Goal: Transaction & Acquisition: Purchase product/service

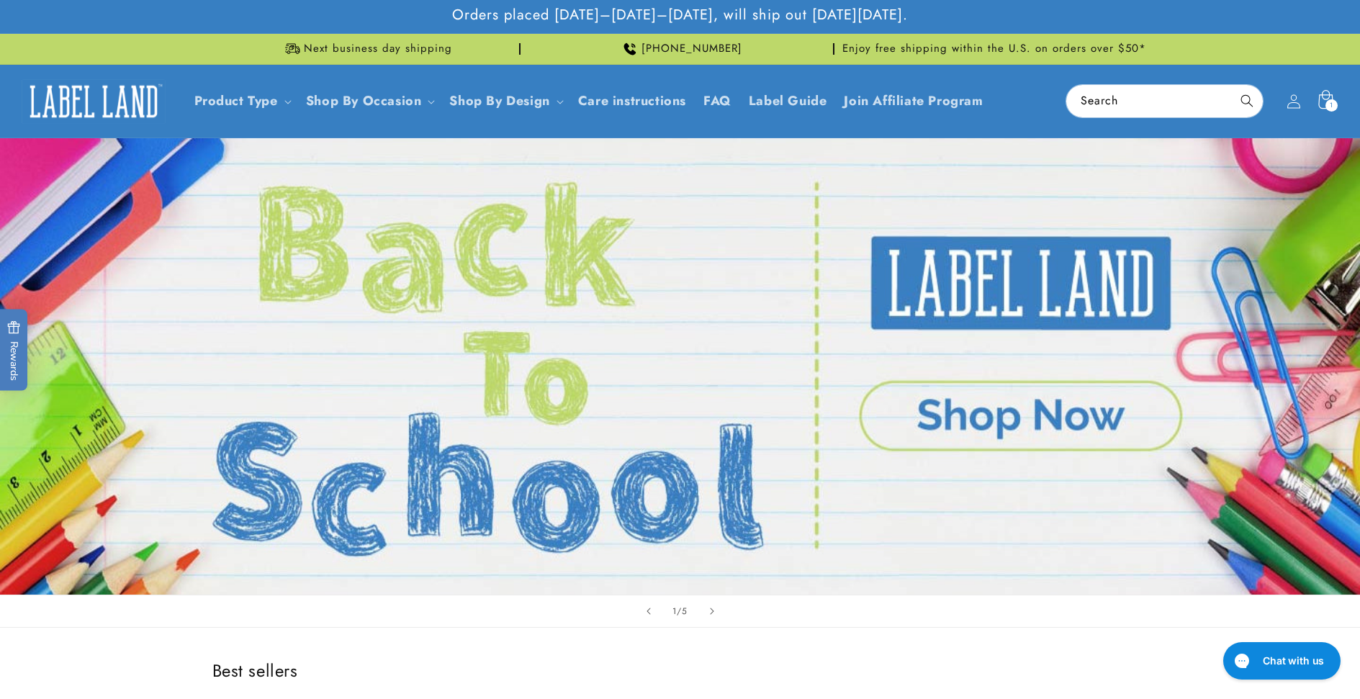
click at [1086, 99] on span "1" at bounding box center [1332, 105] width 4 height 12
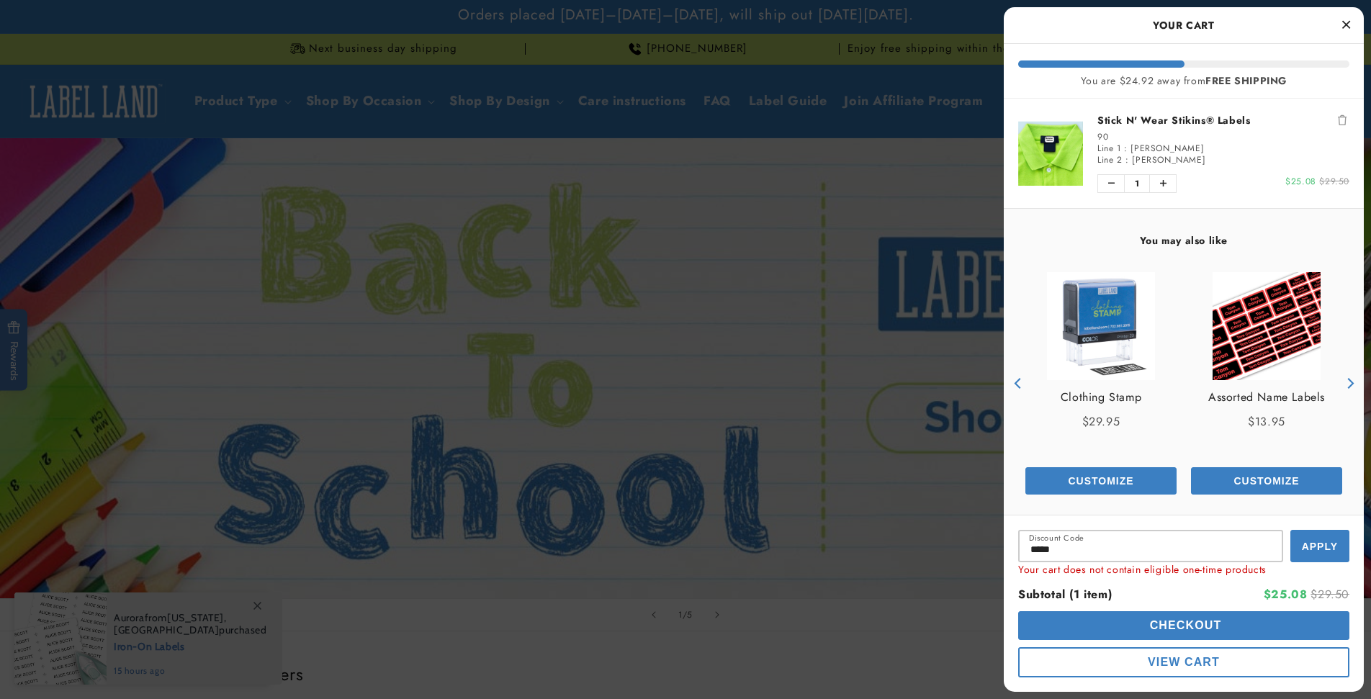
click at [1086, 544] on button "Apply" at bounding box center [1319, 546] width 59 height 32
click at [1086, 622] on button "Checkout" at bounding box center [1183, 625] width 331 height 29
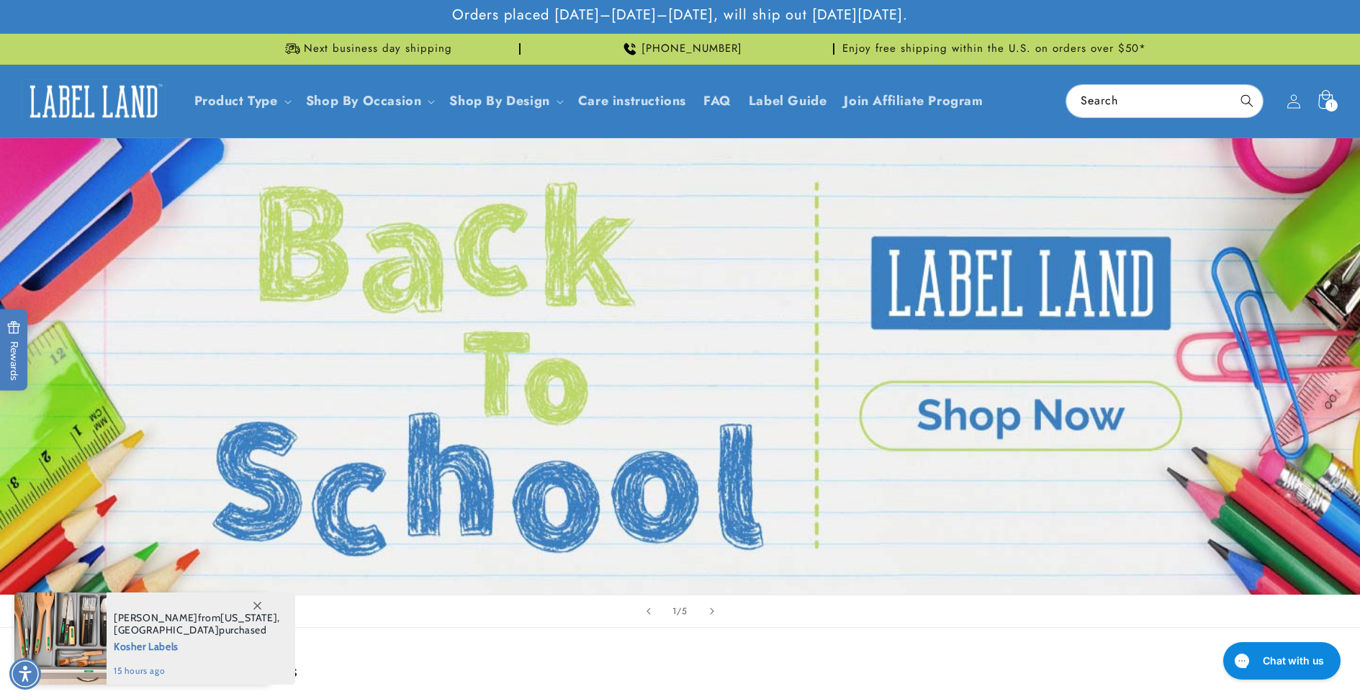
click at [1325, 95] on icon at bounding box center [1325, 99] width 14 height 19
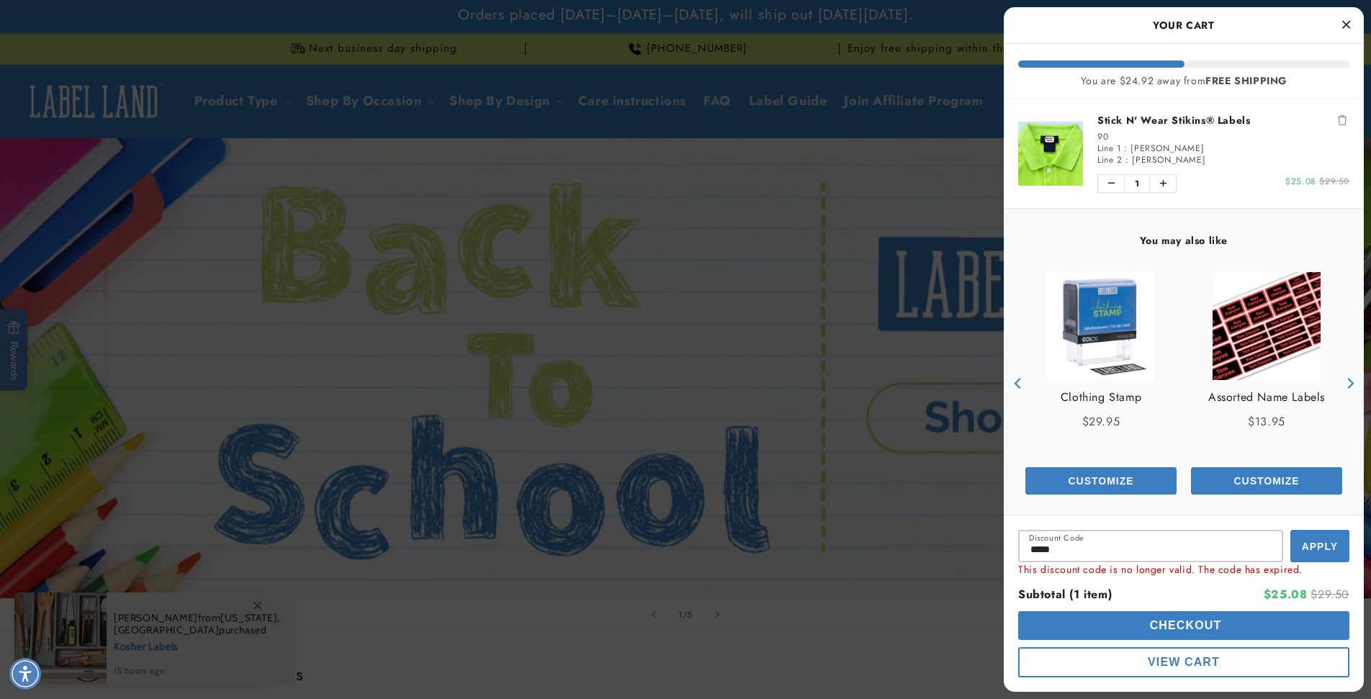
click at [1035, 148] on img "product" at bounding box center [1050, 153] width 65 height 65
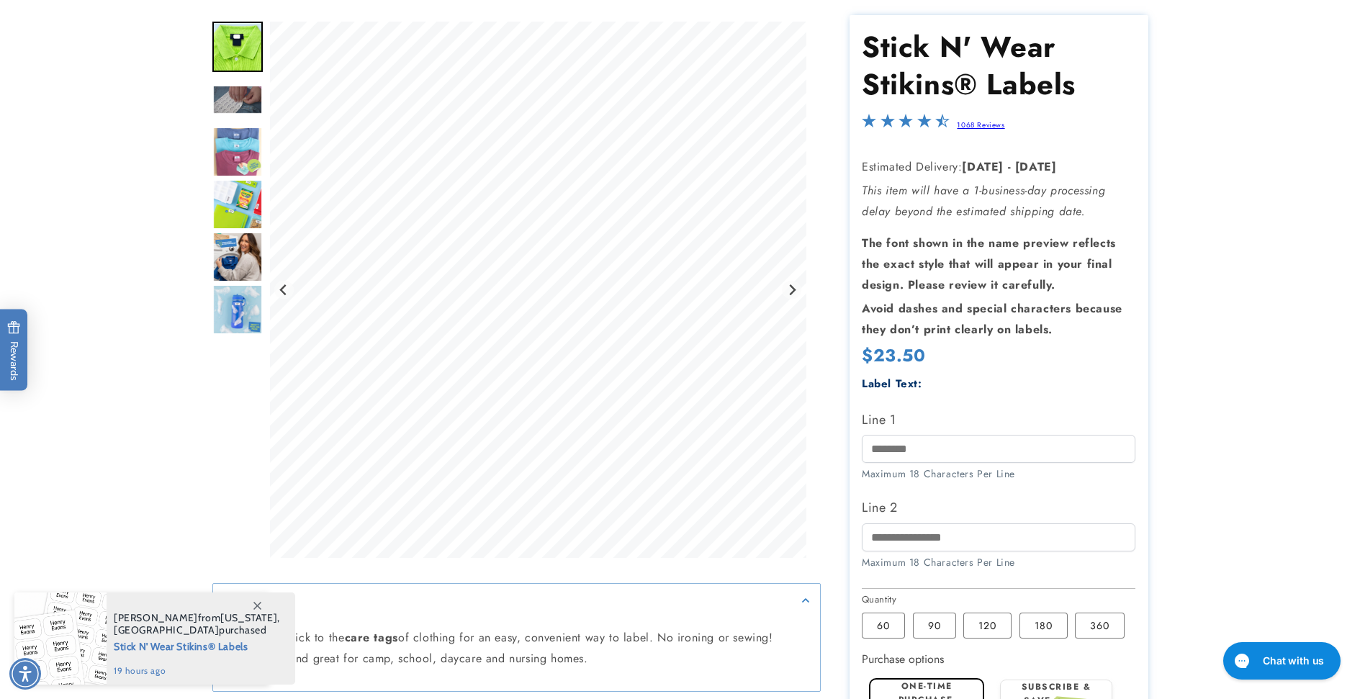
scroll to position [144, 0]
click at [941, 621] on label "90 Variant sold out or unavailable" at bounding box center [934, 624] width 43 height 26
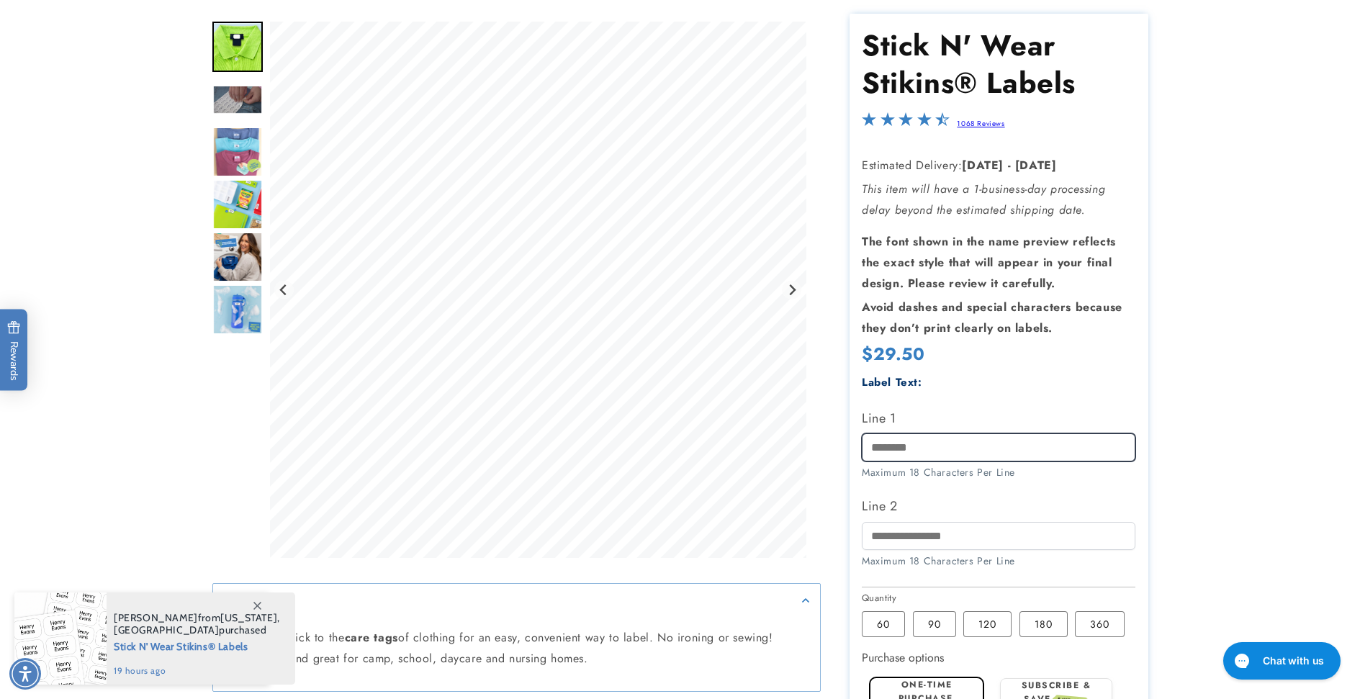
click at [1016, 444] on input "Line 1" at bounding box center [999, 447] width 274 height 28
type input "********"
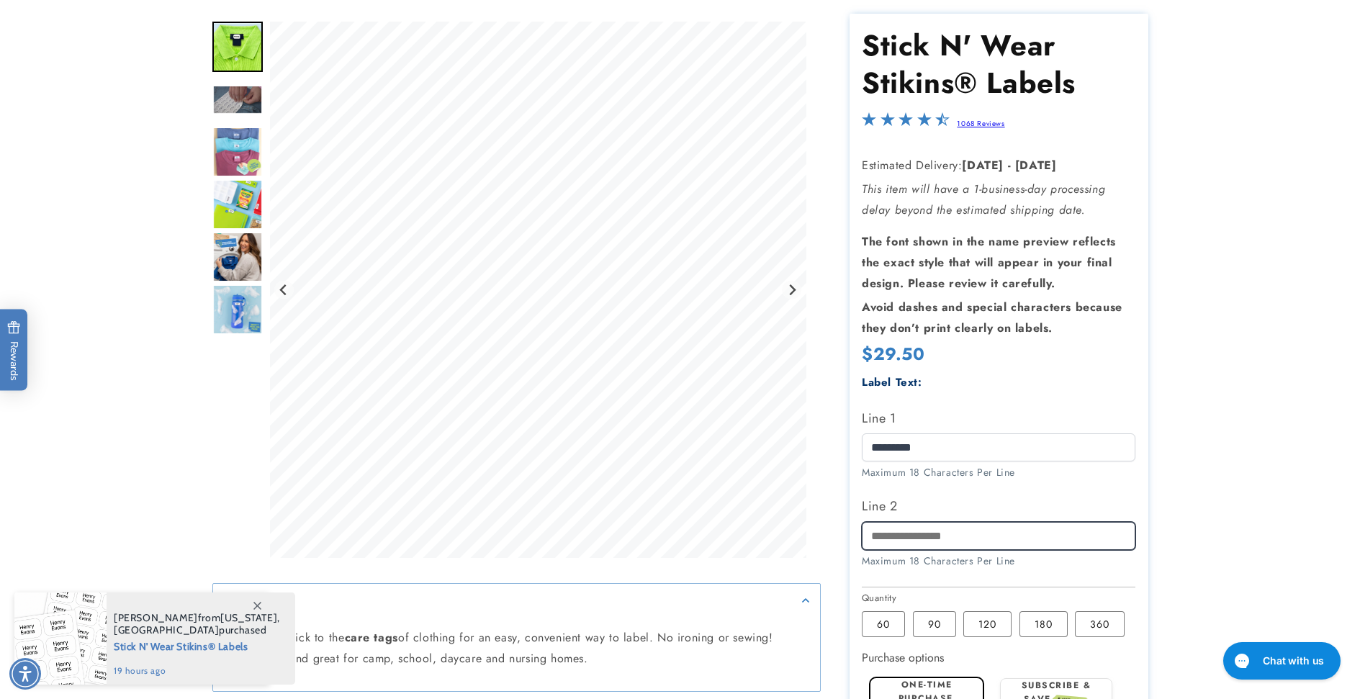
click at [955, 531] on input "Line 2" at bounding box center [999, 536] width 274 height 28
type input "*******"
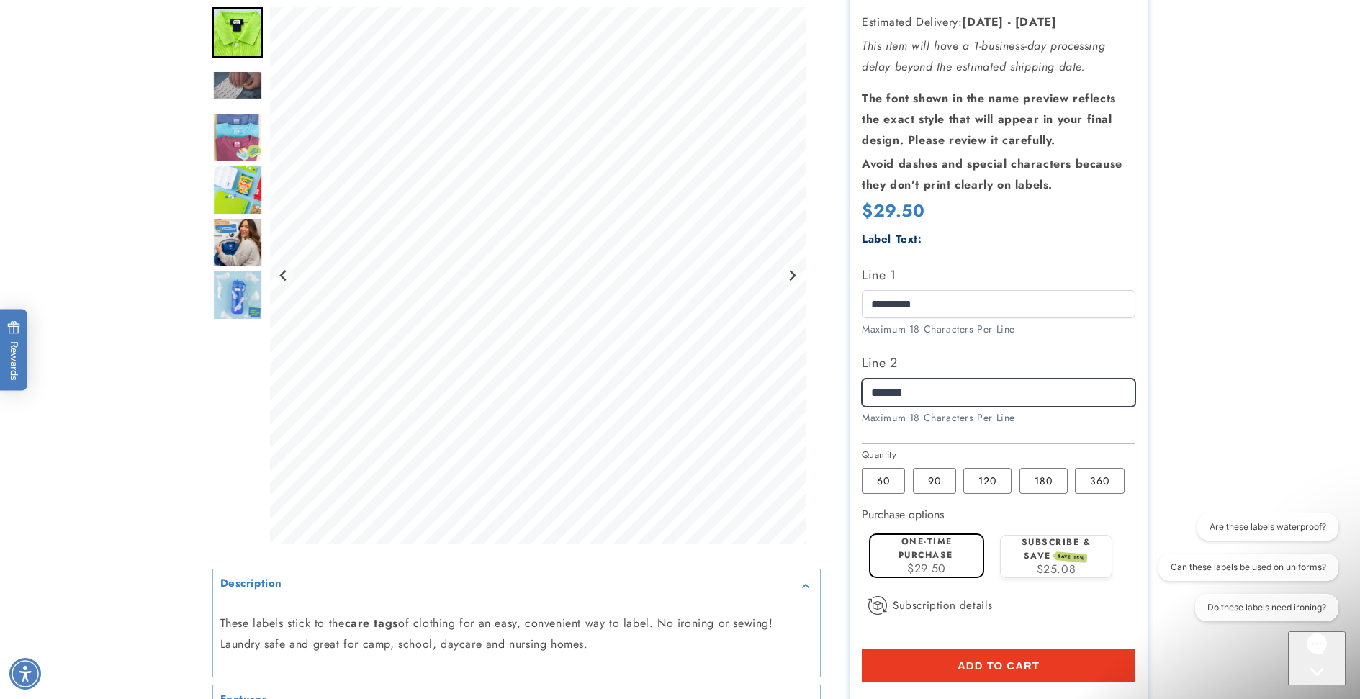
scroll to position [288, 0]
click at [223, 312] on img "Go to slide 7" at bounding box center [237, 294] width 50 height 50
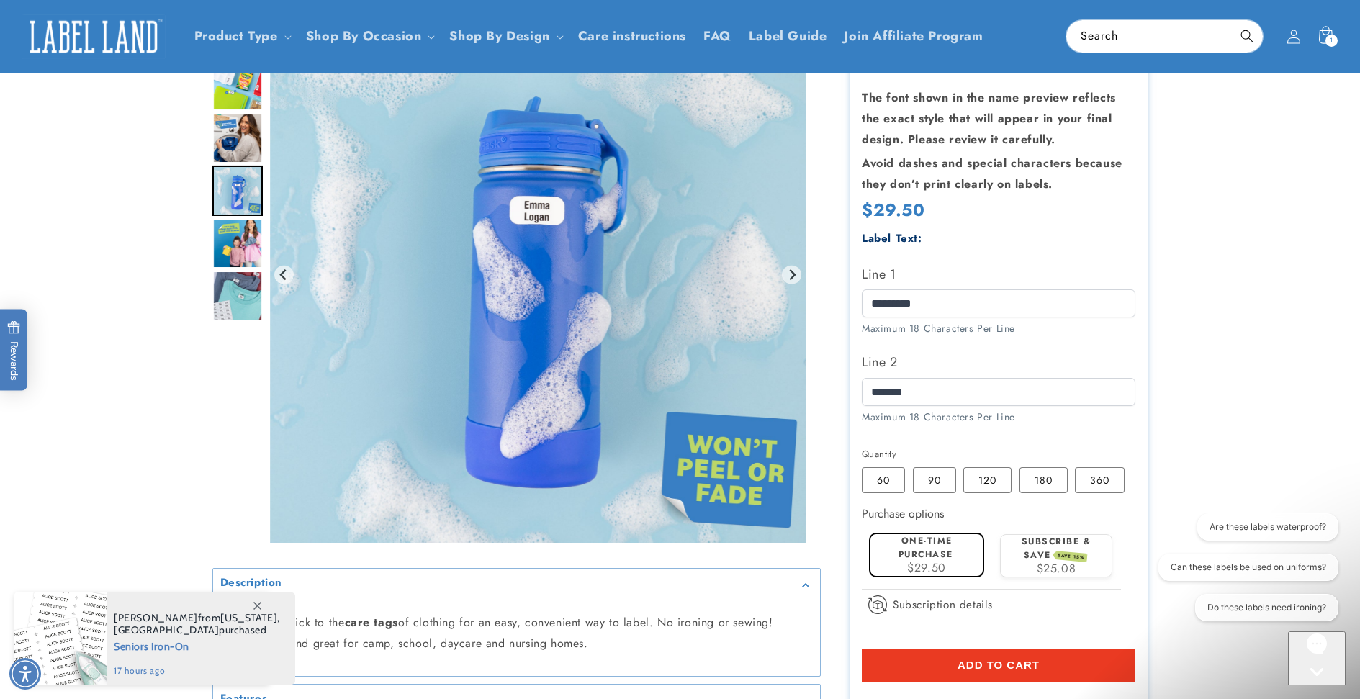
scroll to position [72, 0]
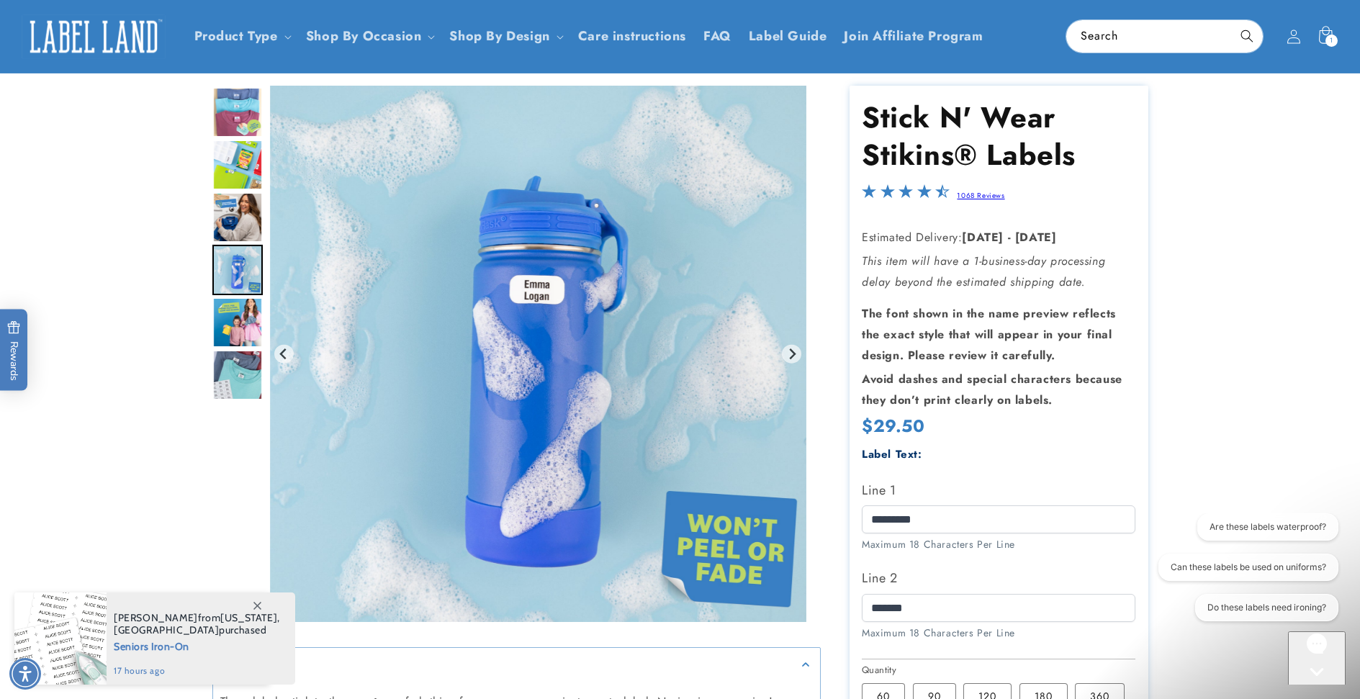
click at [248, 99] on img "Go to slide 4" at bounding box center [237, 112] width 50 height 50
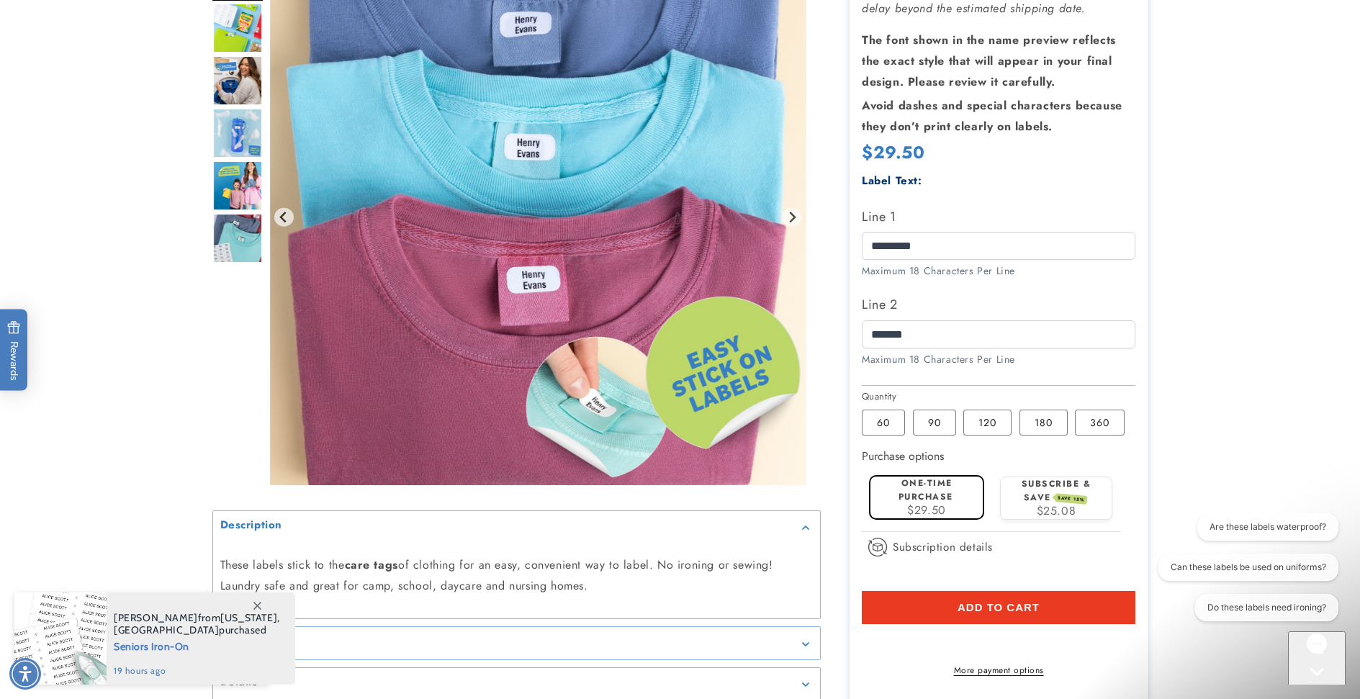
scroll to position [432, 0]
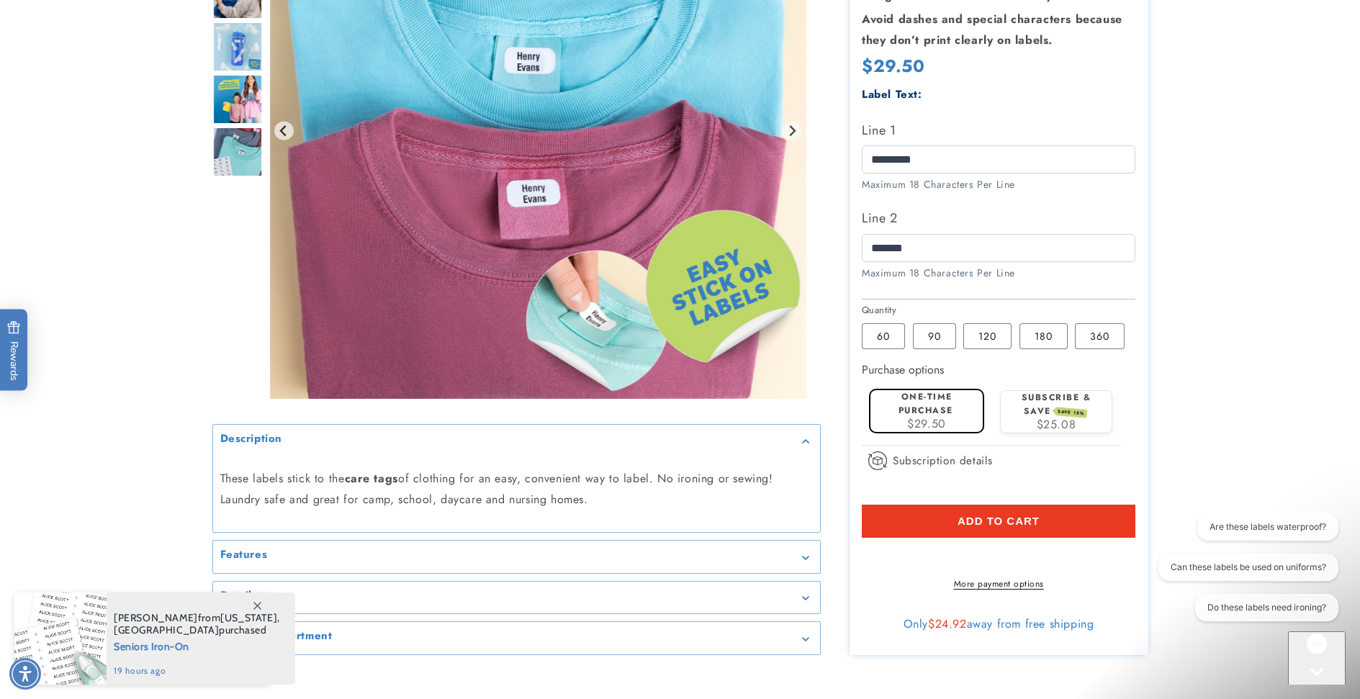
drag, startPoint x: 1022, startPoint y: 528, endPoint x: 1037, endPoint y: 474, distance: 56.1
click at [1022, 528] on span "Add to cart" at bounding box center [998, 521] width 82 height 13
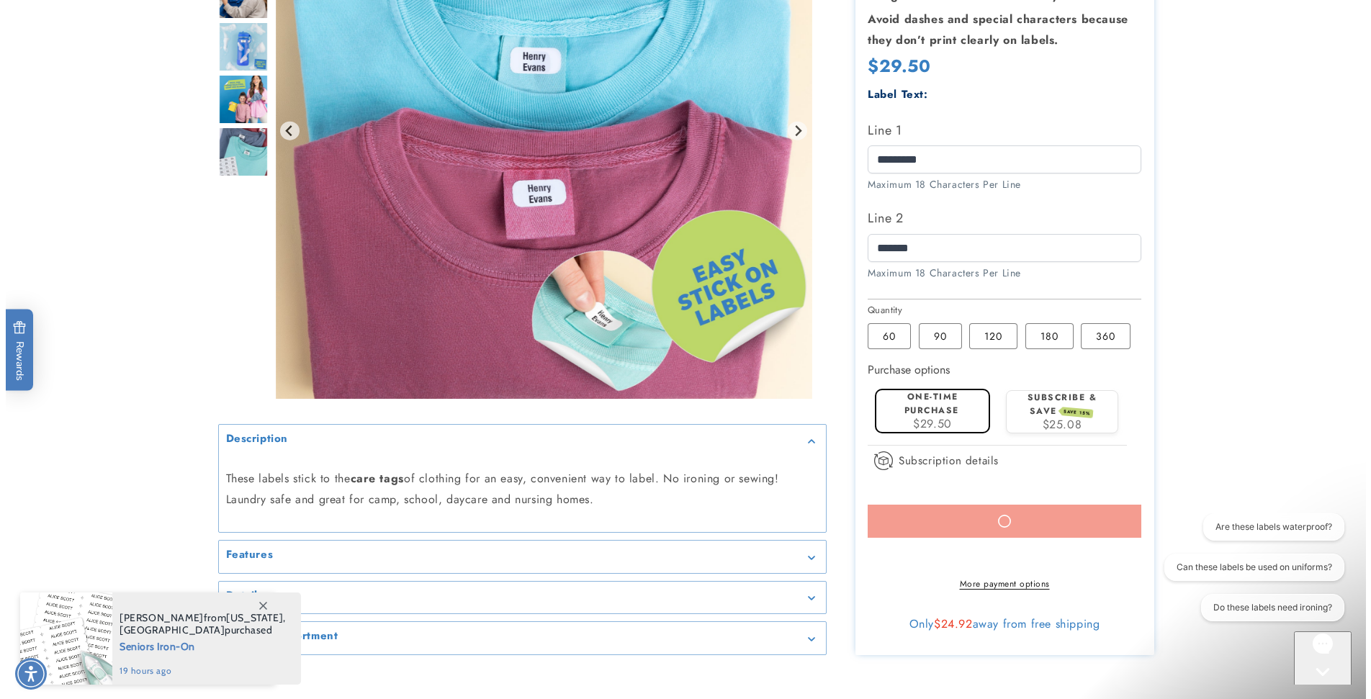
scroll to position [0, 0]
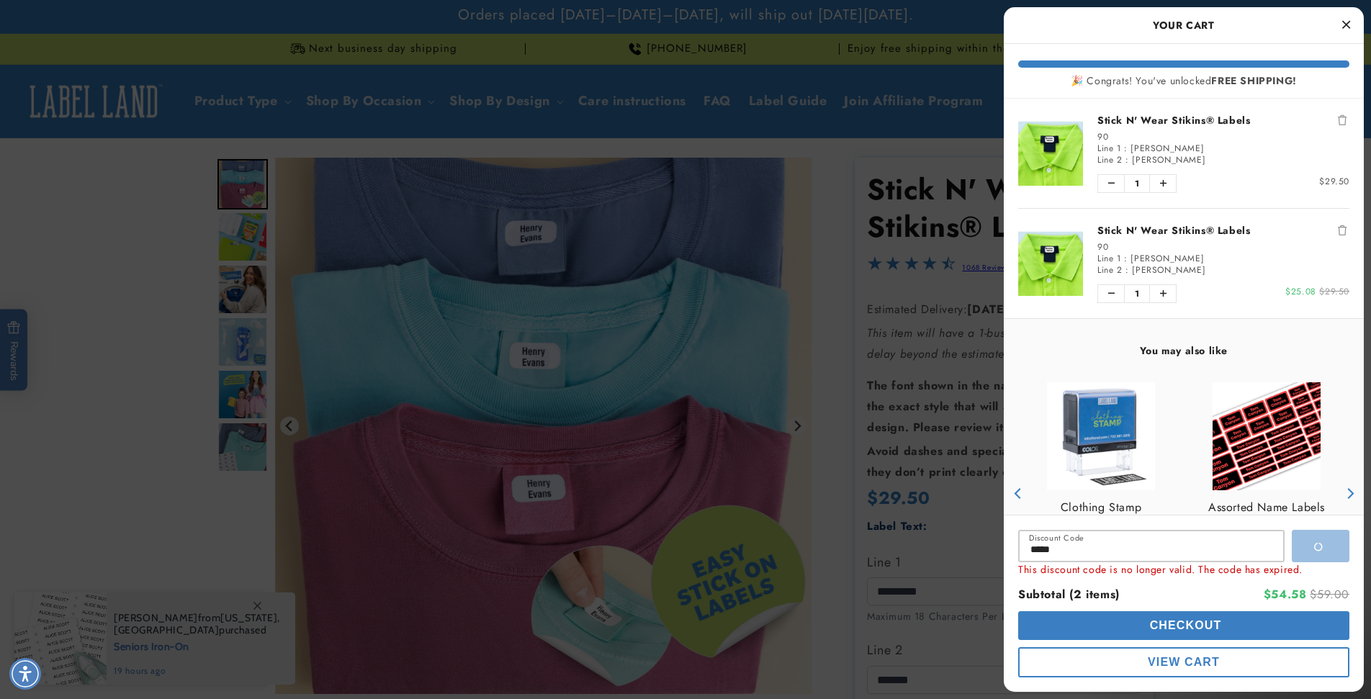
drag, startPoint x: 1321, startPoint y: 94, endPoint x: 1355, endPoint y: 128, distance: 47.8
click at [1321, 94] on div at bounding box center [685, 349] width 1371 height 699
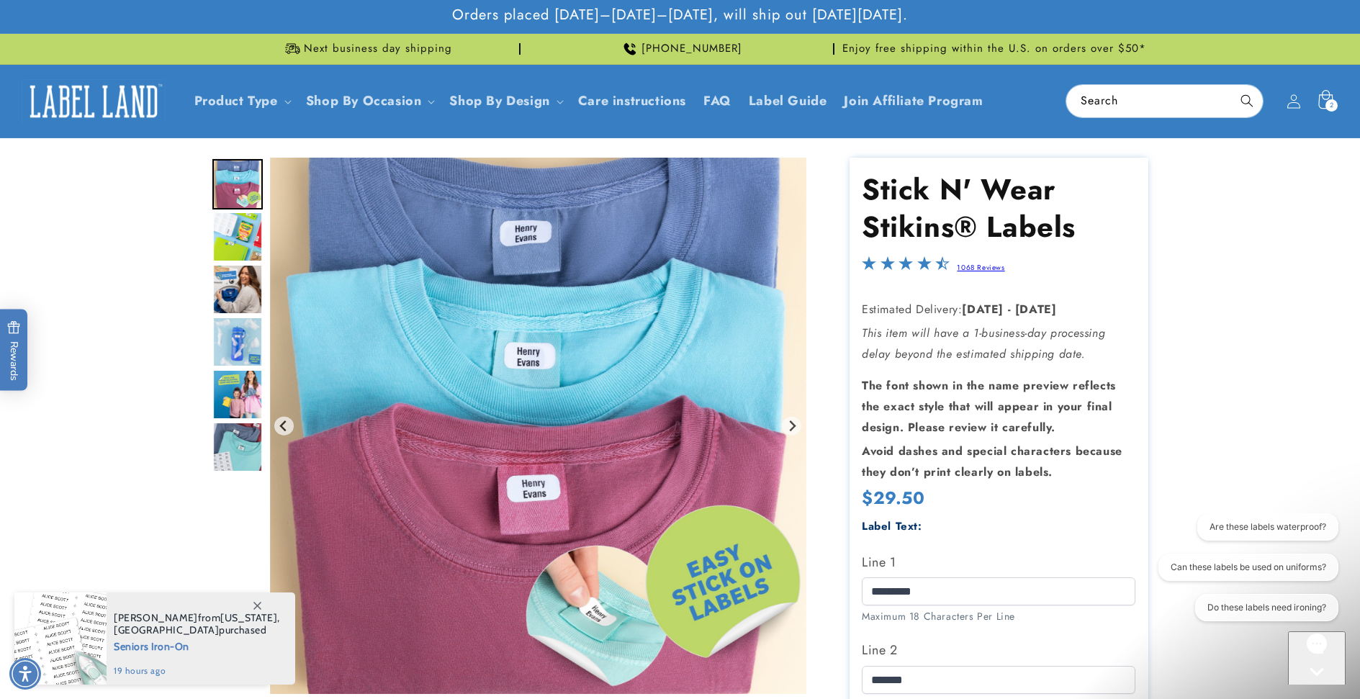
click at [1333, 99] on span "2" at bounding box center [1332, 105] width 4 height 12
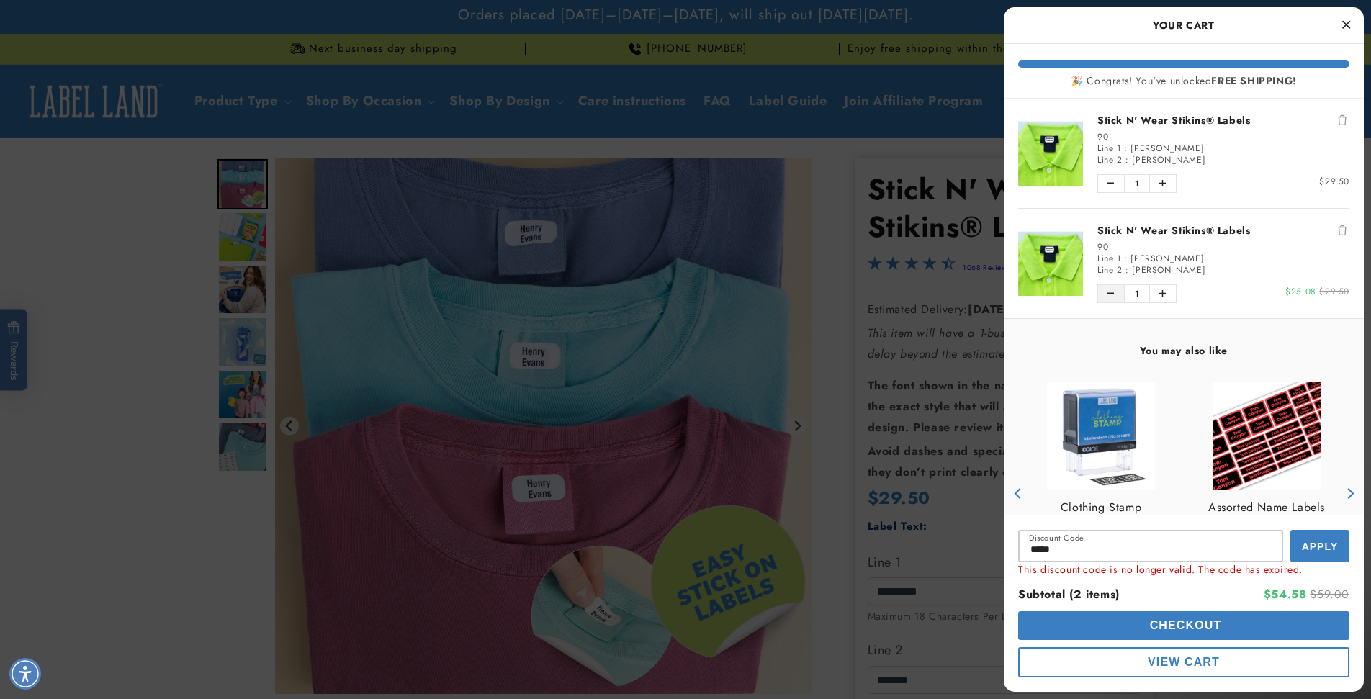
click at [1119, 290] on button "Decrease quantity of Stick N' Wear Stikins® Labels" at bounding box center [1111, 293] width 26 height 17
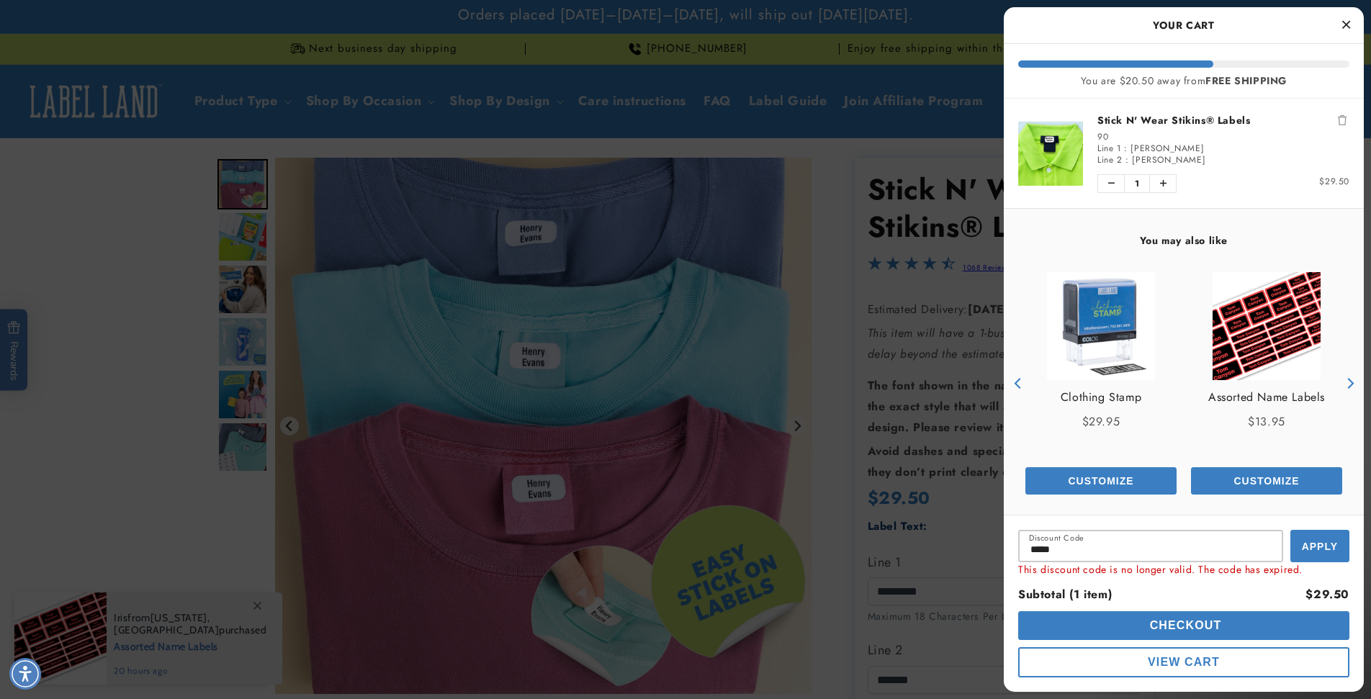
click at [1306, 542] on span "Apply" at bounding box center [1320, 547] width 36 height 12
click at [1315, 547] on span "Apply" at bounding box center [1320, 547] width 36 height 12
click at [1178, 31] on h2 "Your Cart" at bounding box center [1183, 25] width 331 height 22
click at [1340, 24] on button "Close Cart" at bounding box center [1346, 25] width 22 height 22
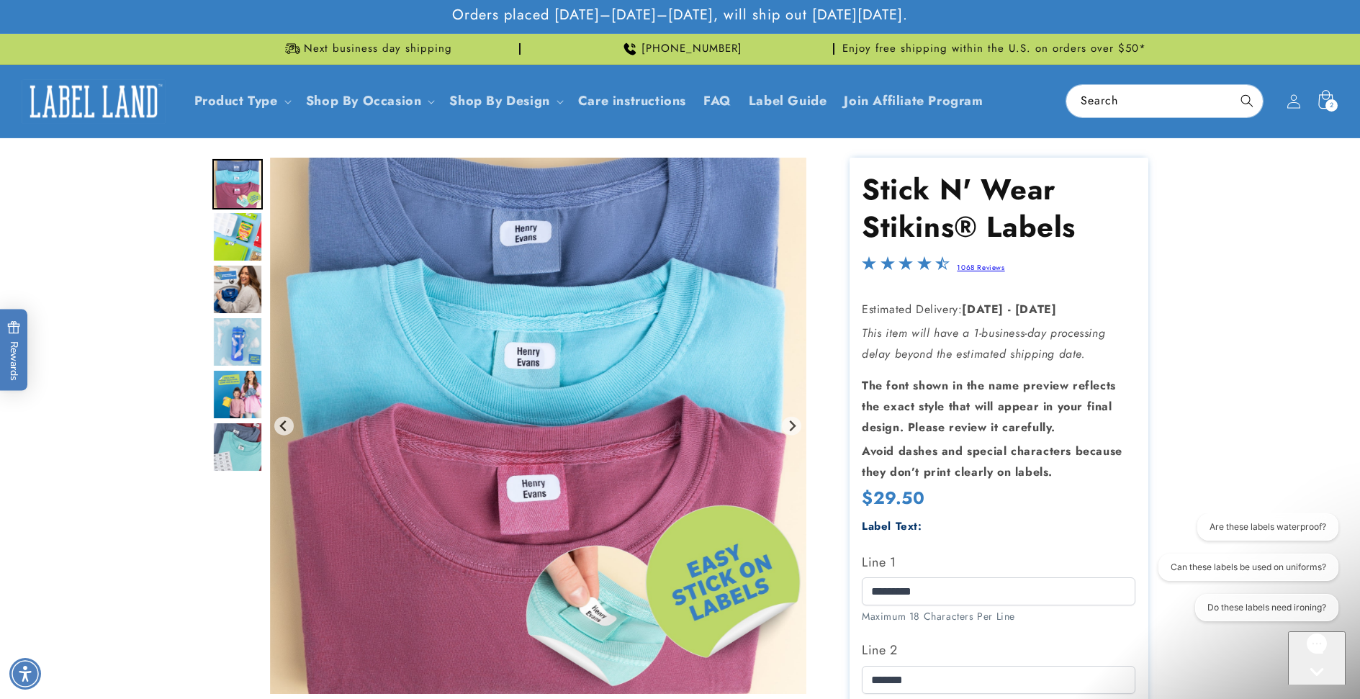
click at [1327, 94] on icon at bounding box center [1325, 101] width 34 height 34
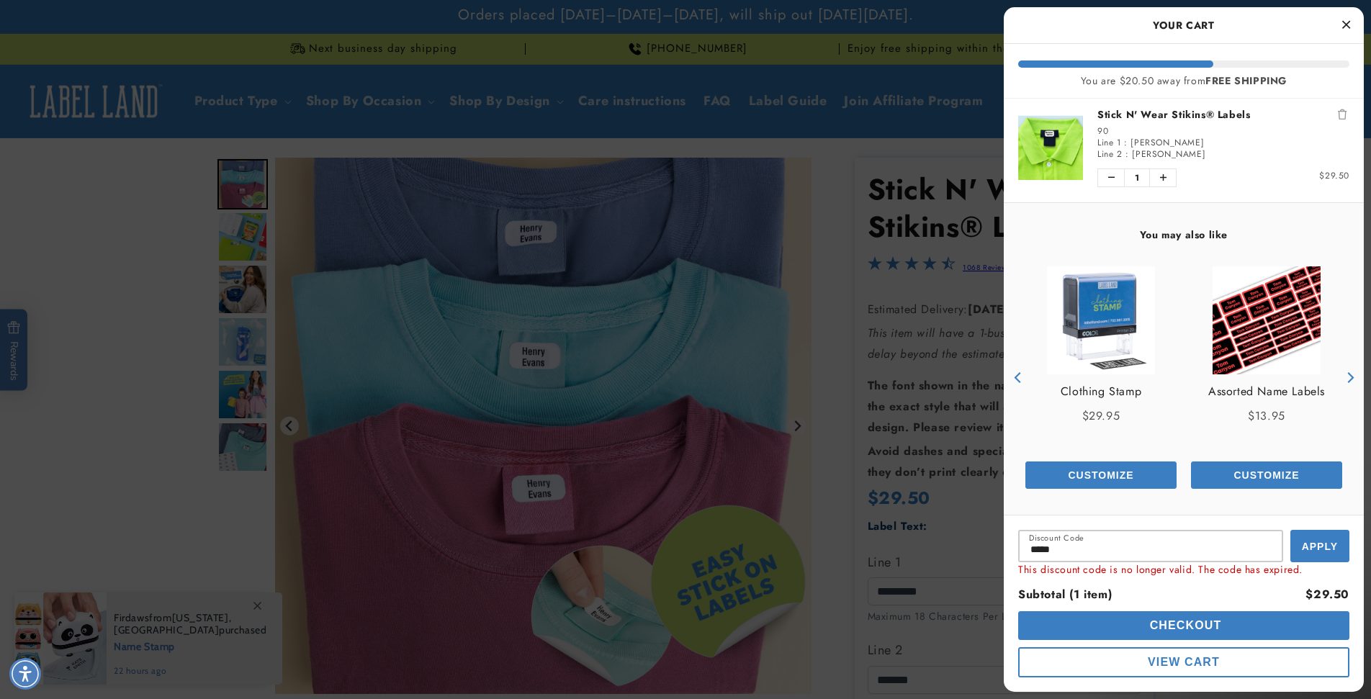
scroll to position [9, 0]
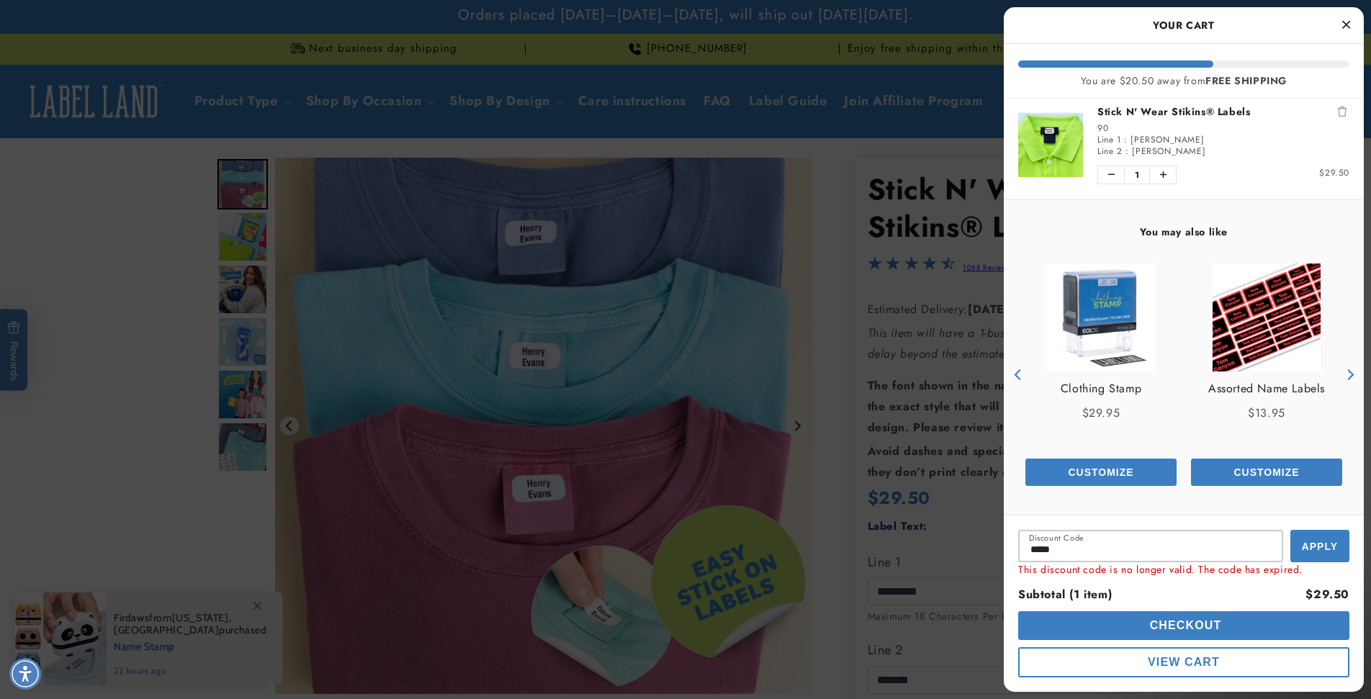
click at [1359, 638] on div "Discount Code ***** Apply This discount code is no longer valid. The code has e…" at bounding box center [1184, 603] width 360 height 177
click at [1237, 652] on button "View Cart" at bounding box center [1183, 662] width 331 height 30
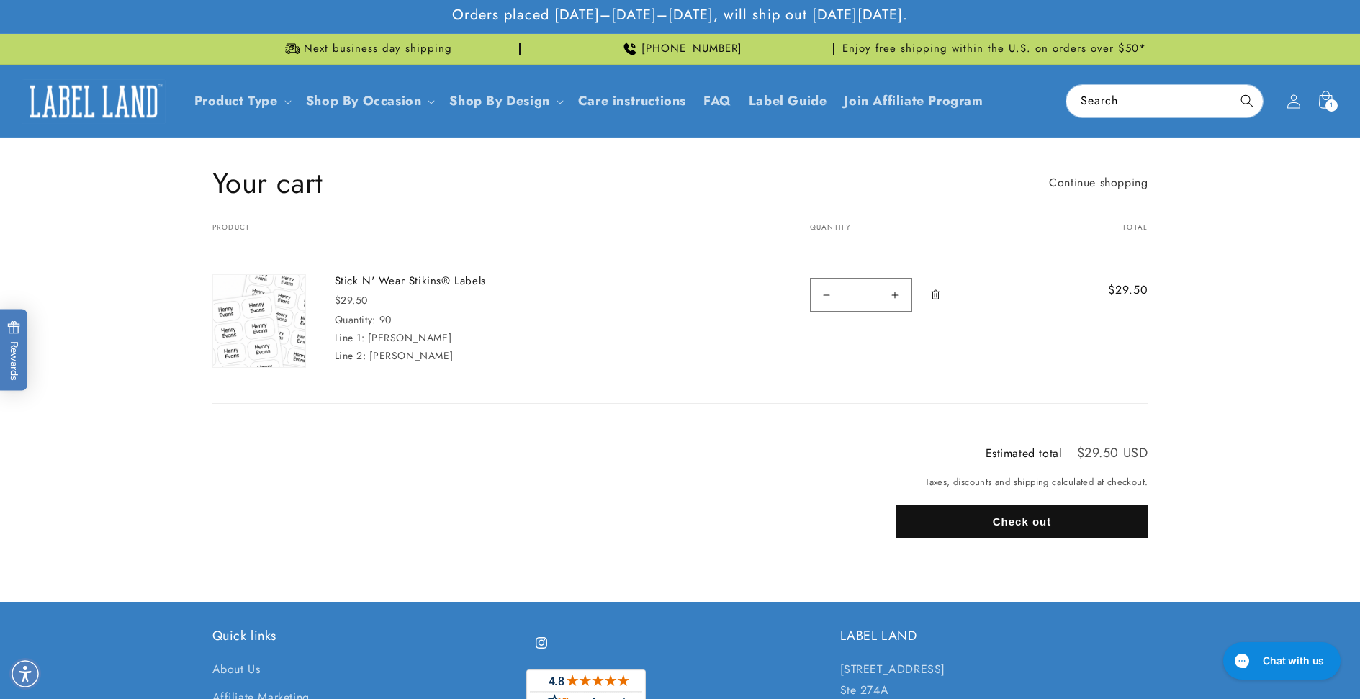
click at [1046, 518] on button "Check out" at bounding box center [1022, 521] width 252 height 33
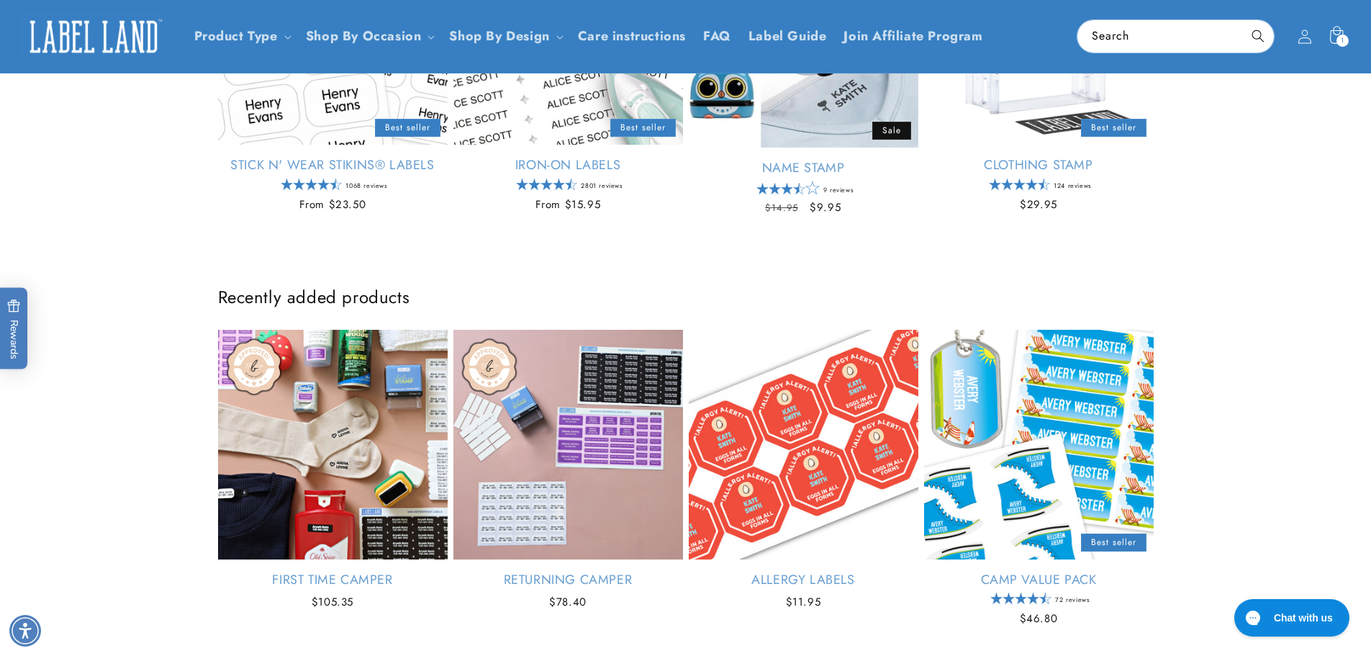
scroll to position [576, 0]
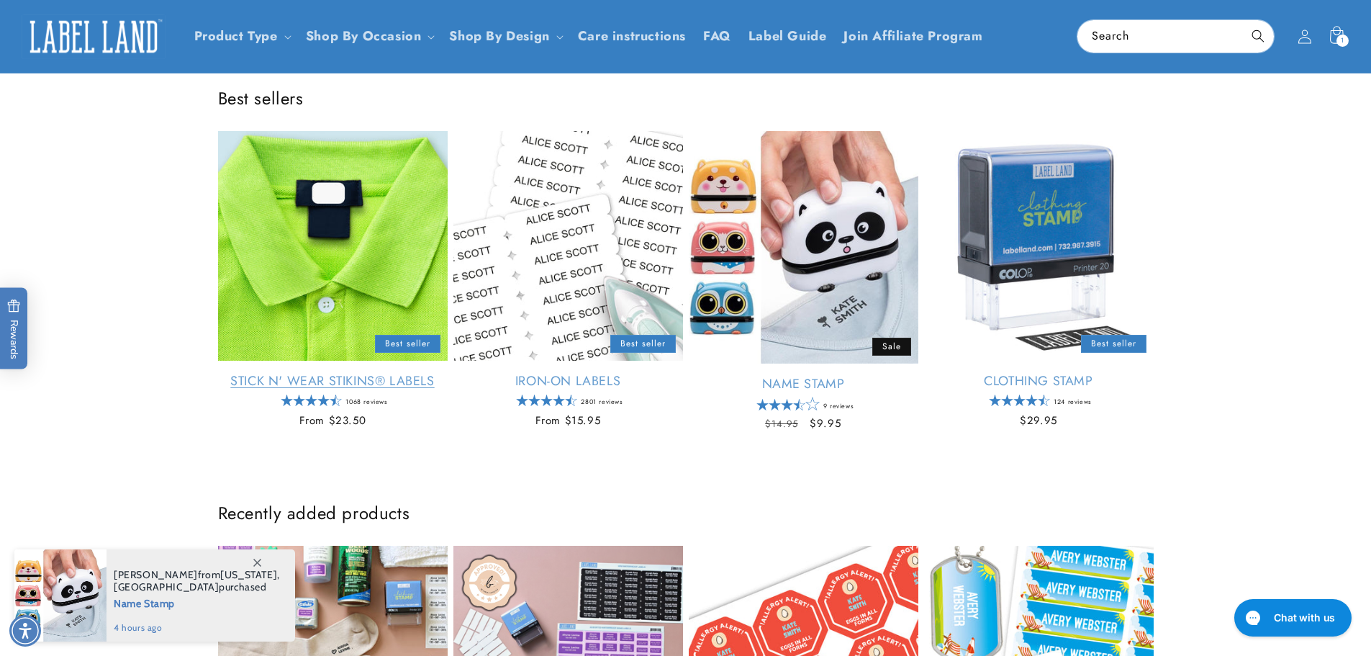
click at [335, 373] on link "Stick N' Wear Stikins® Labels" at bounding box center [333, 381] width 230 height 17
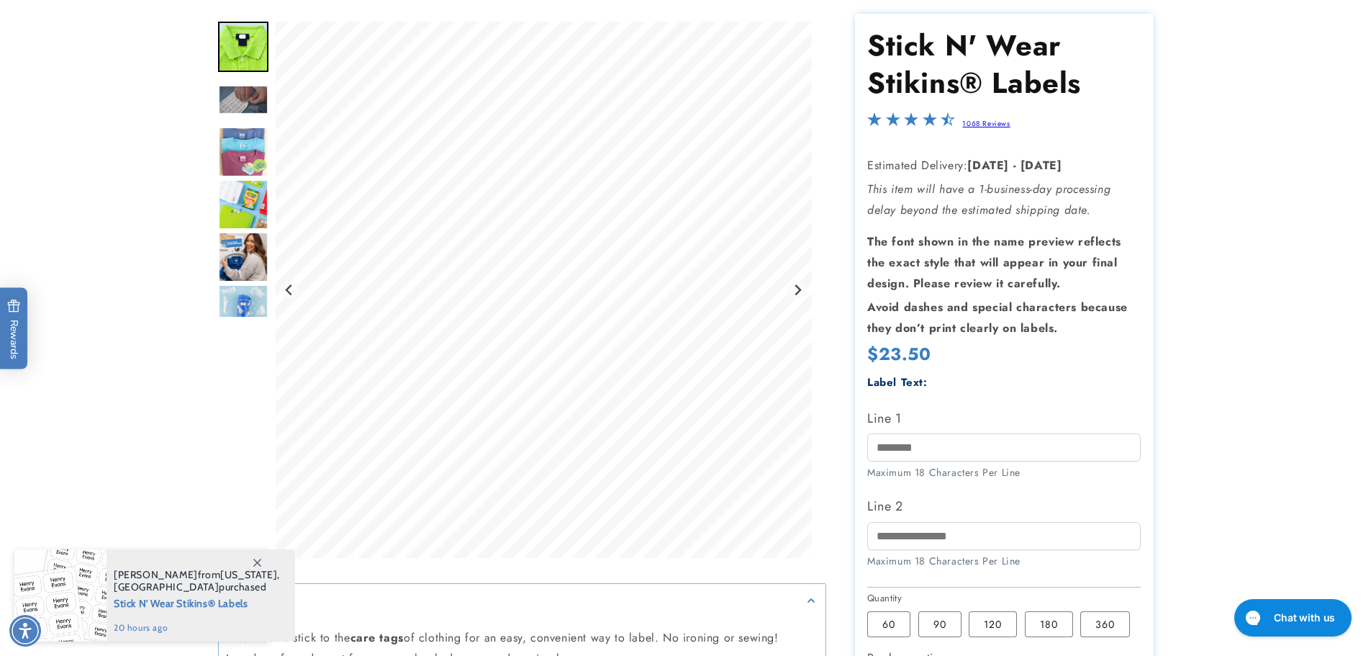
click at [245, 263] on img "Go to slide 6" at bounding box center [243, 257] width 50 height 50
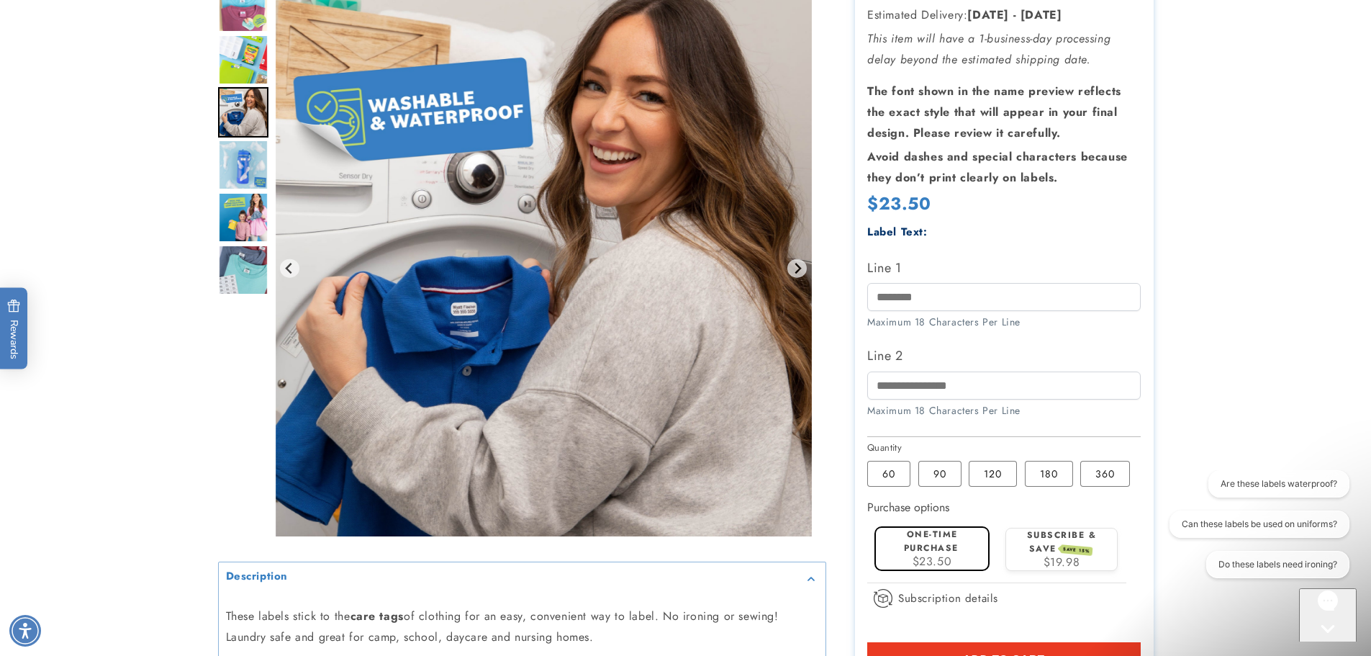
scroll to position [432, 0]
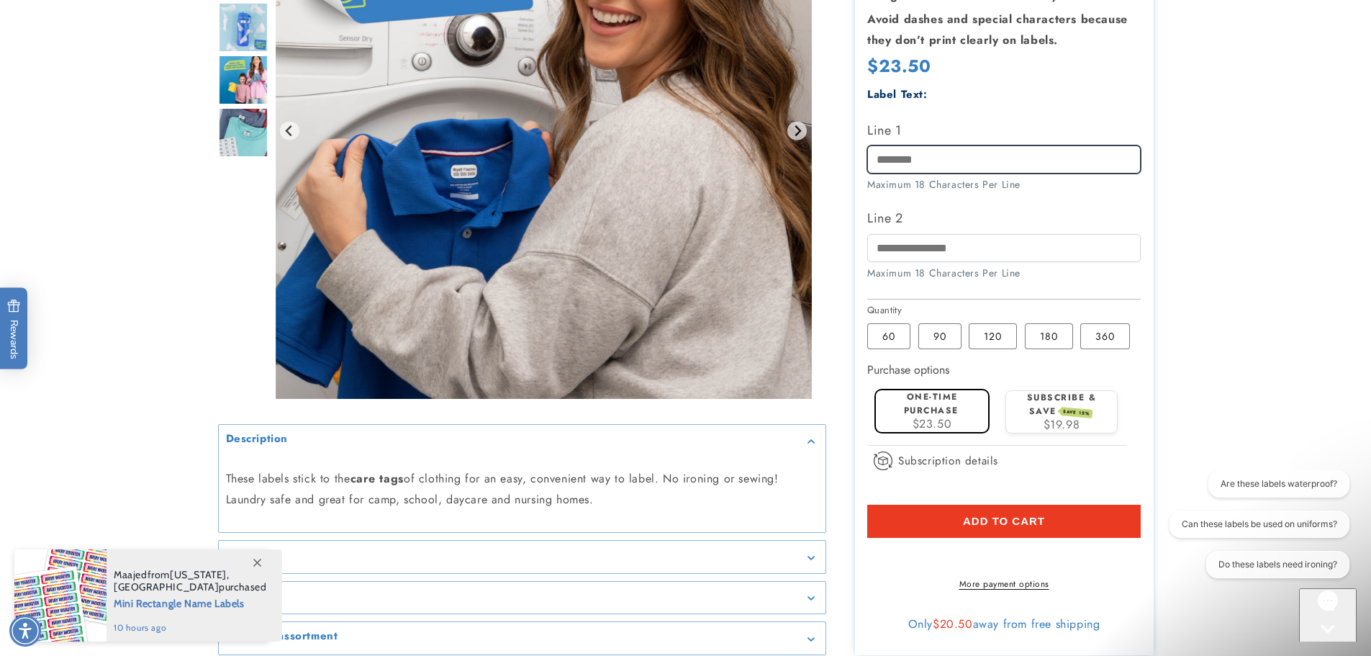
click at [944, 160] on input "Line 1" at bounding box center [1004, 159] width 274 height 28
type input "********"
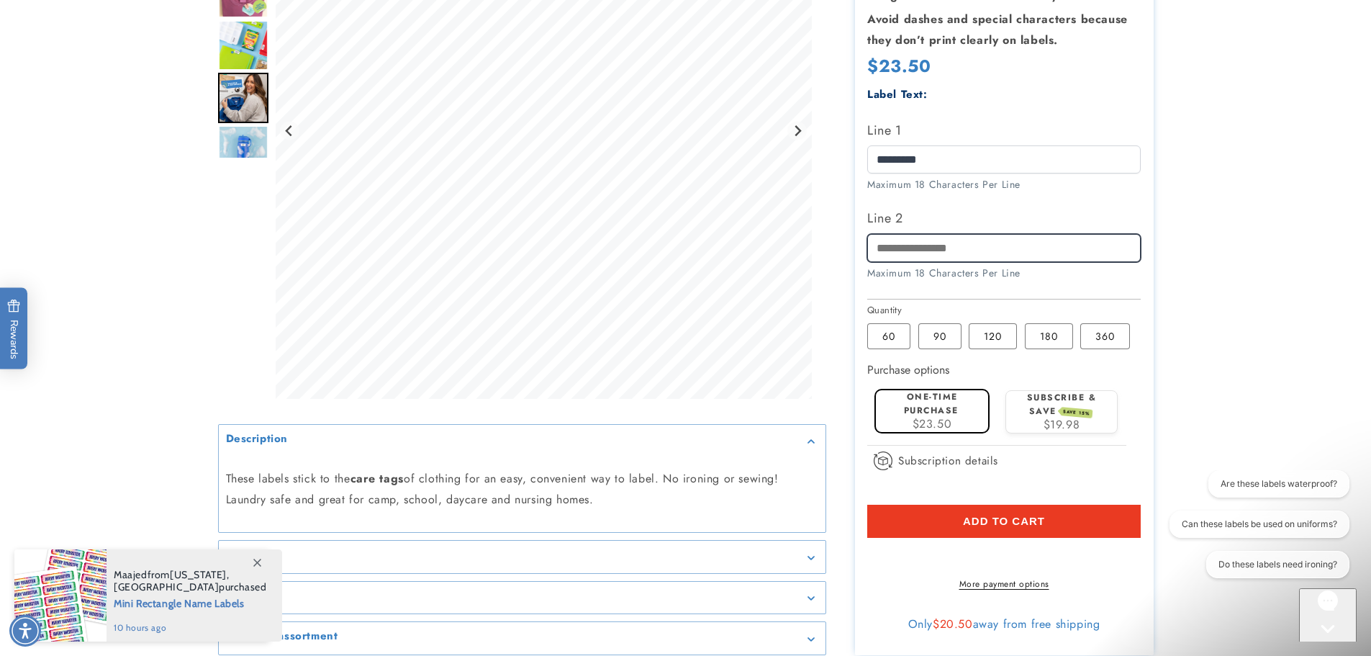
click at [964, 252] on input "Line 2" at bounding box center [1004, 248] width 274 height 28
type input "*******"
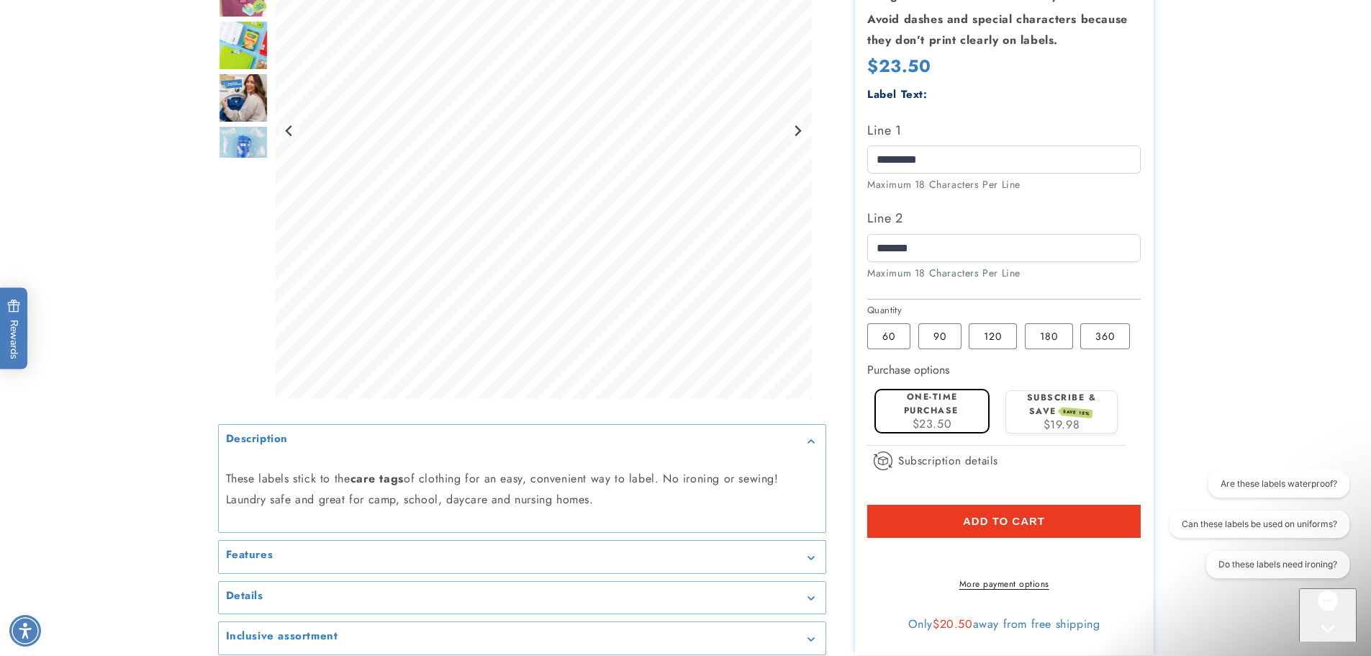
click at [1073, 405] on label "Subscribe & save SAVE 15%" at bounding box center [1062, 404] width 70 height 27
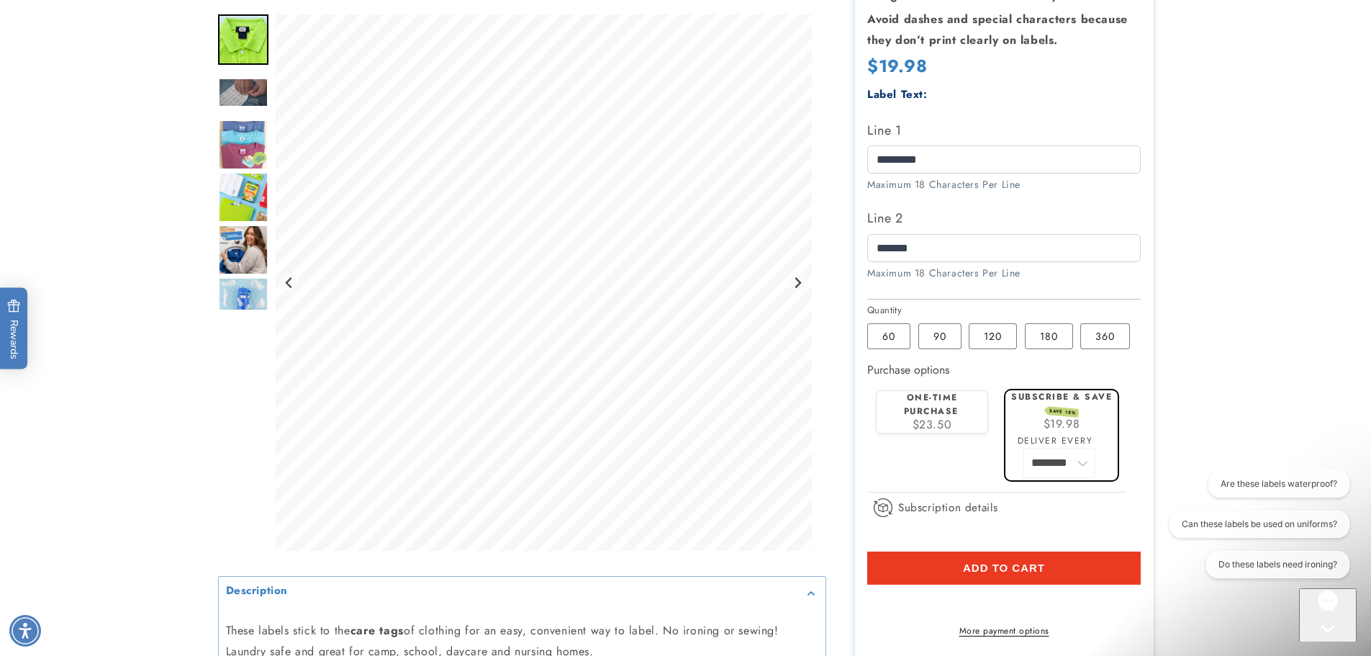
click at [1029, 571] on span "Add to cart" at bounding box center [1004, 568] width 82 height 13
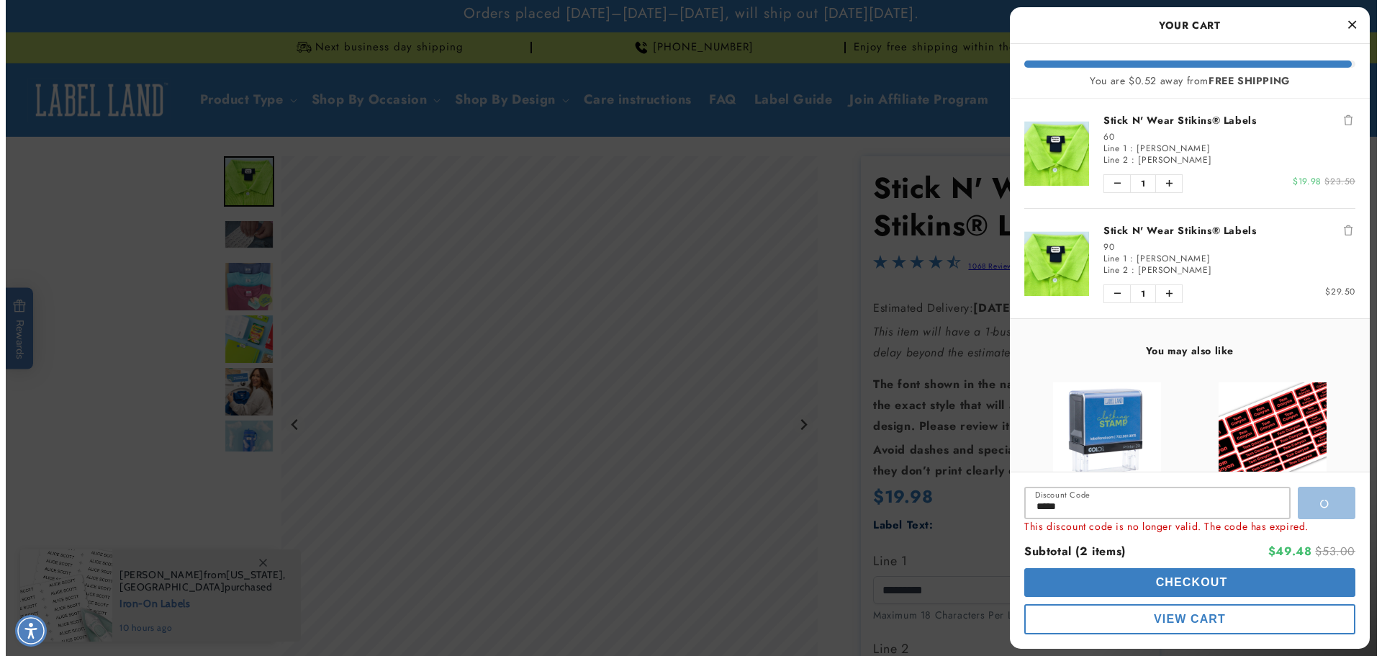
scroll to position [0, 0]
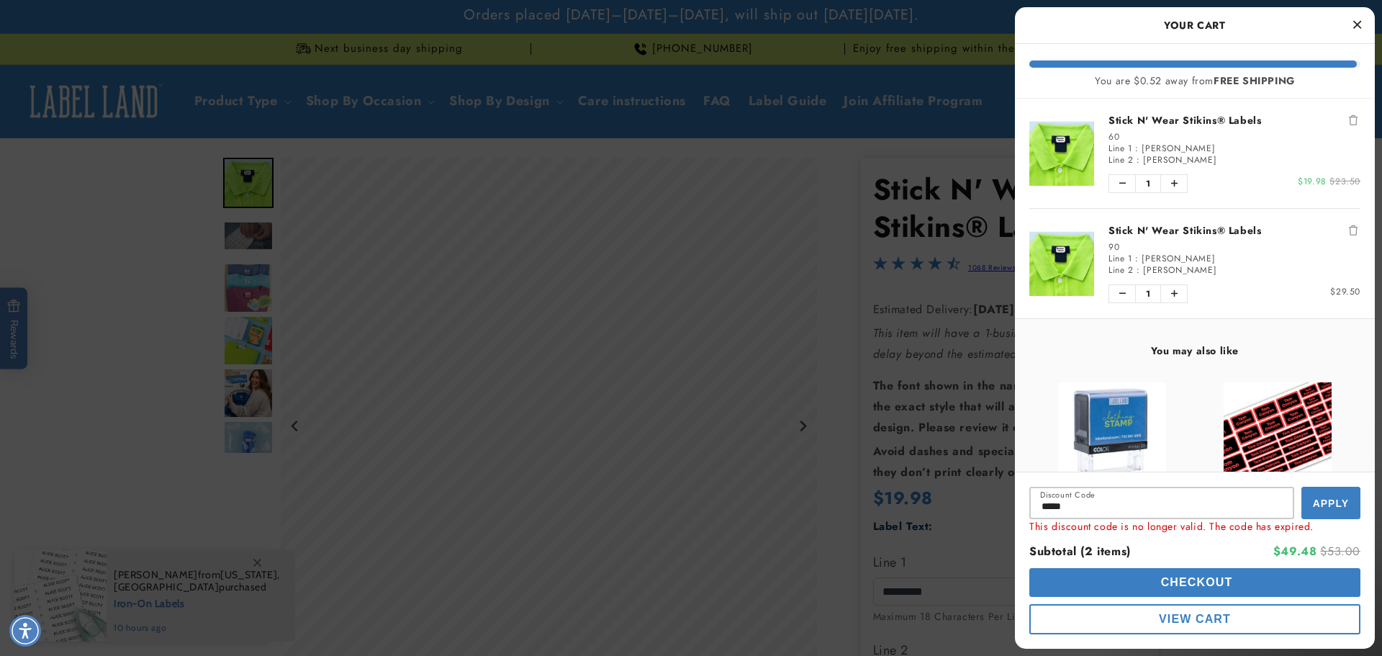
drag, startPoint x: 1176, startPoint y: 574, endPoint x: 1191, endPoint y: 556, distance: 23.6
click at [1176, 574] on button "Checkout" at bounding box center [1194, 582] width 331 height 29
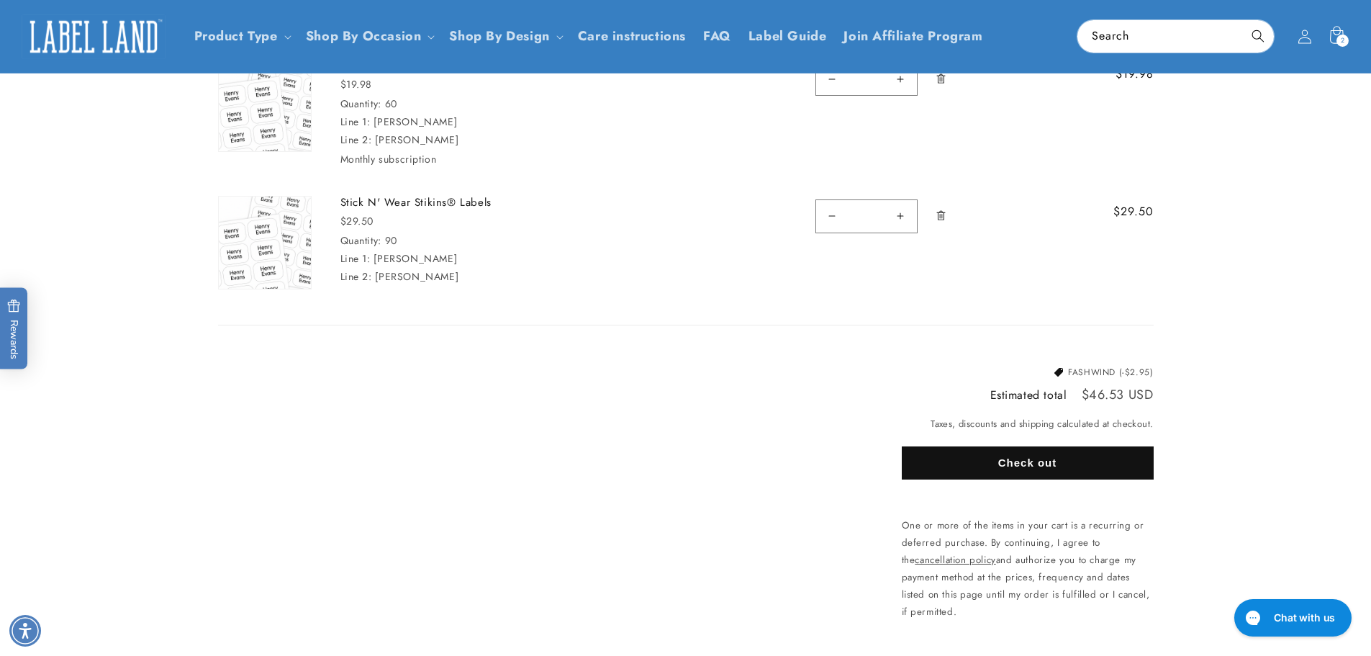
scroll to position [144, 0]
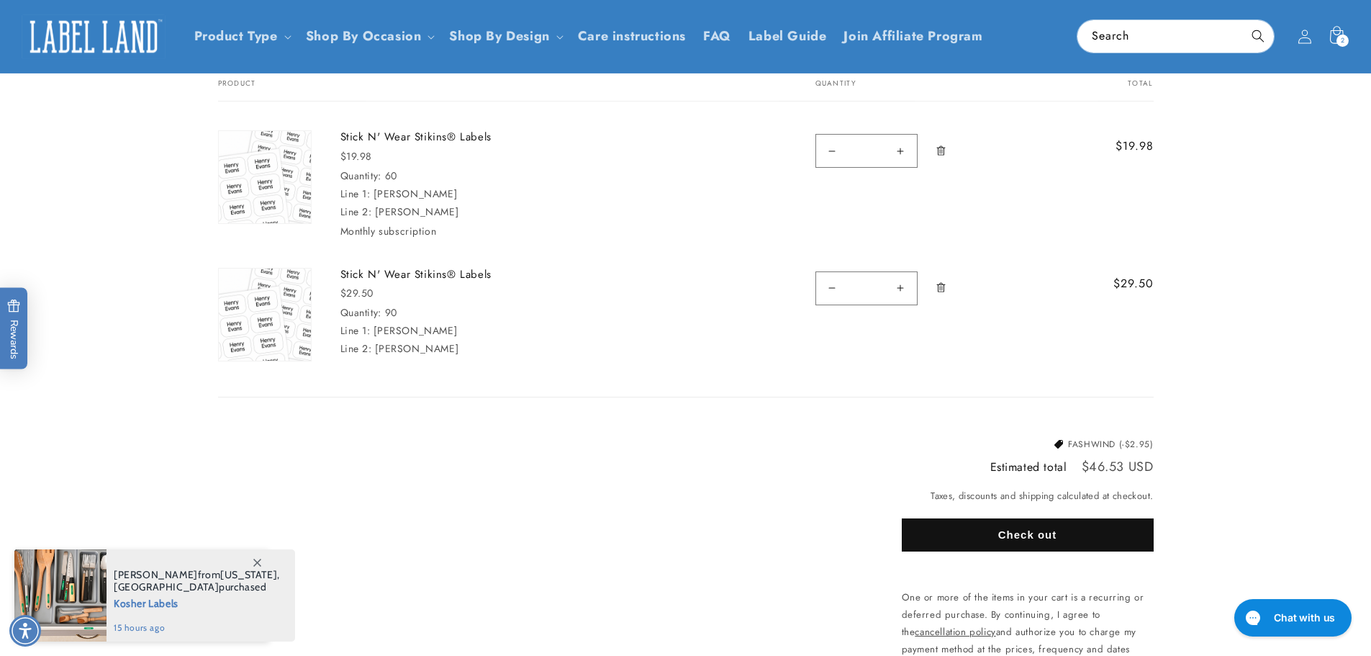
click at [944, 287] on icon "Remove Stick N&#39; Wear Stikins® Labels - 90" at bounding box center [941, 287] width 11 height 11
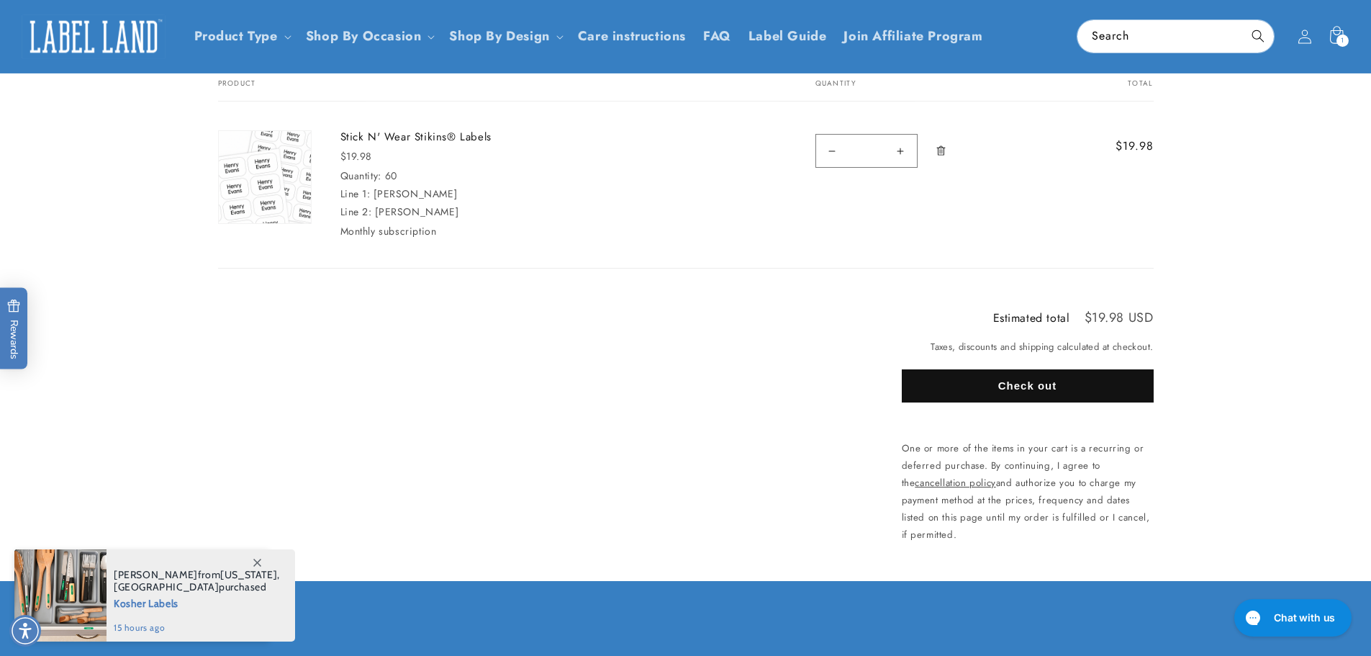
click at [1050, 384] on button "Check out" at bounding box center [1028, 385] width 252 height 33
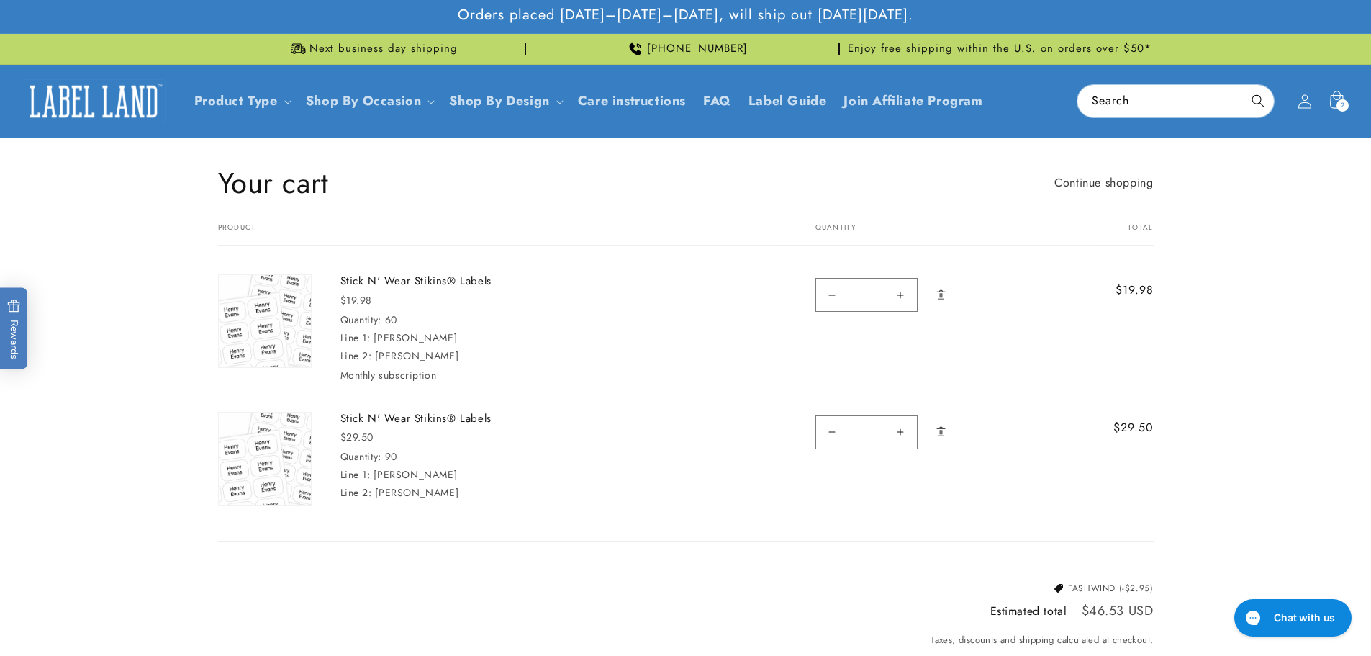
click at [276, 299] on img at bounding box center [265, 321] width 92 height 92
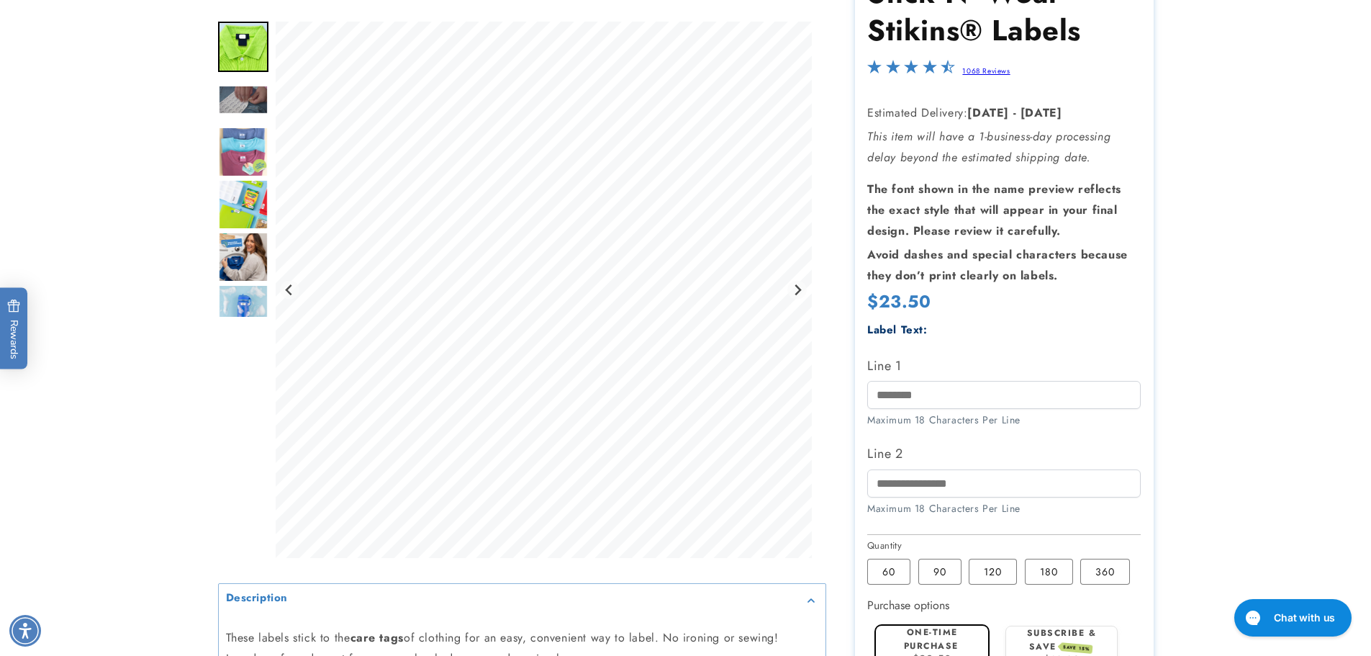
scroll to position [216, 0]
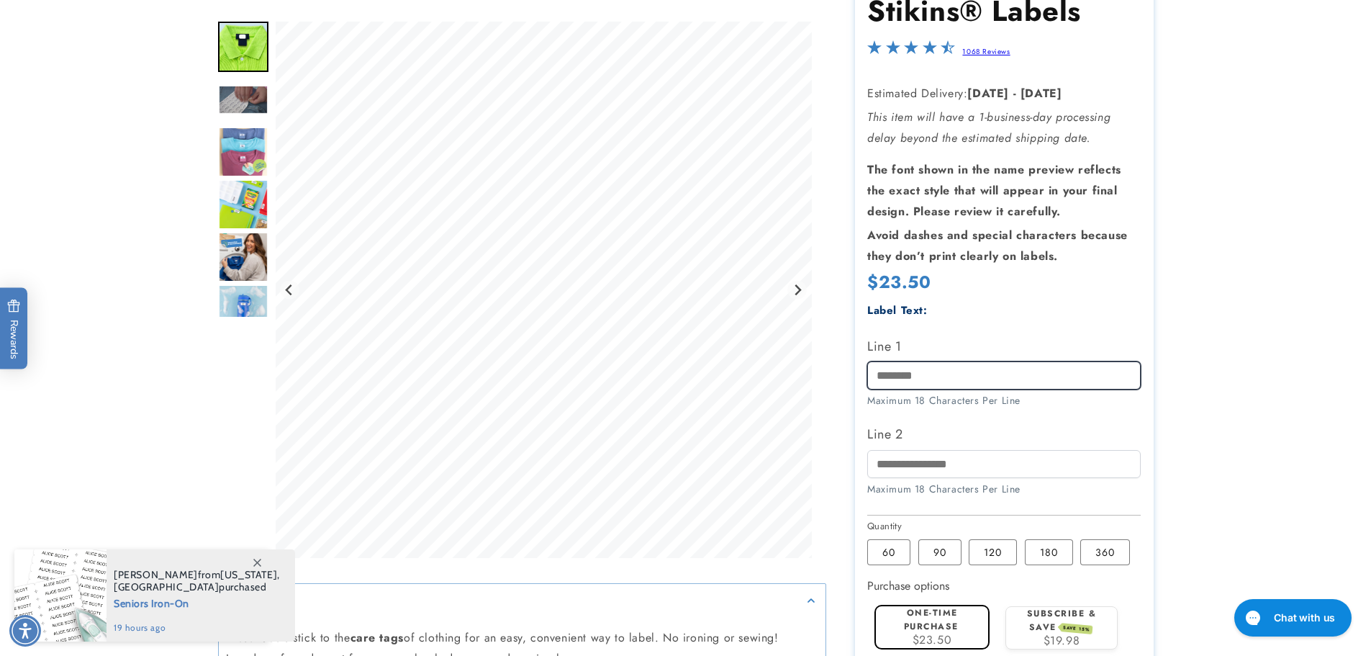
click at [906, 372] on input "Line 1" at bounding box center [1004, 375] width 274 height 28
type input "********"
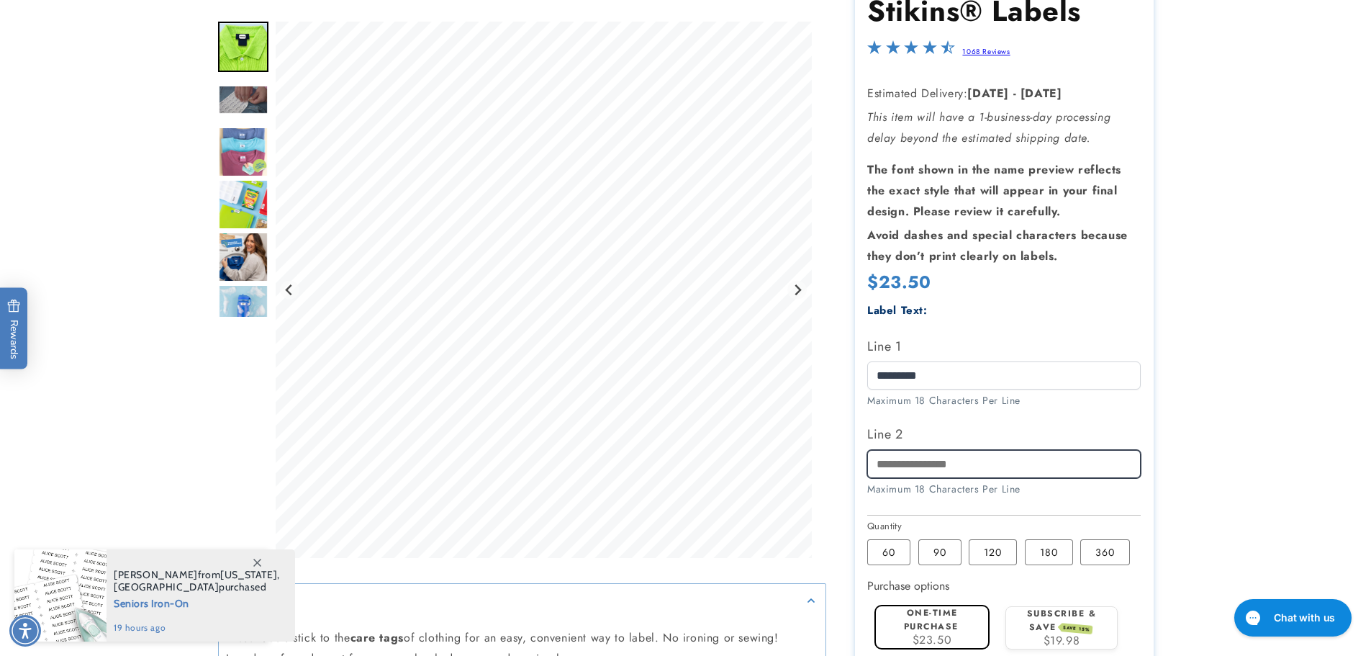
click at [950, 474] on input "Line 2" at bounding box center [1004, 464] width 274 height 28
type input "*******"
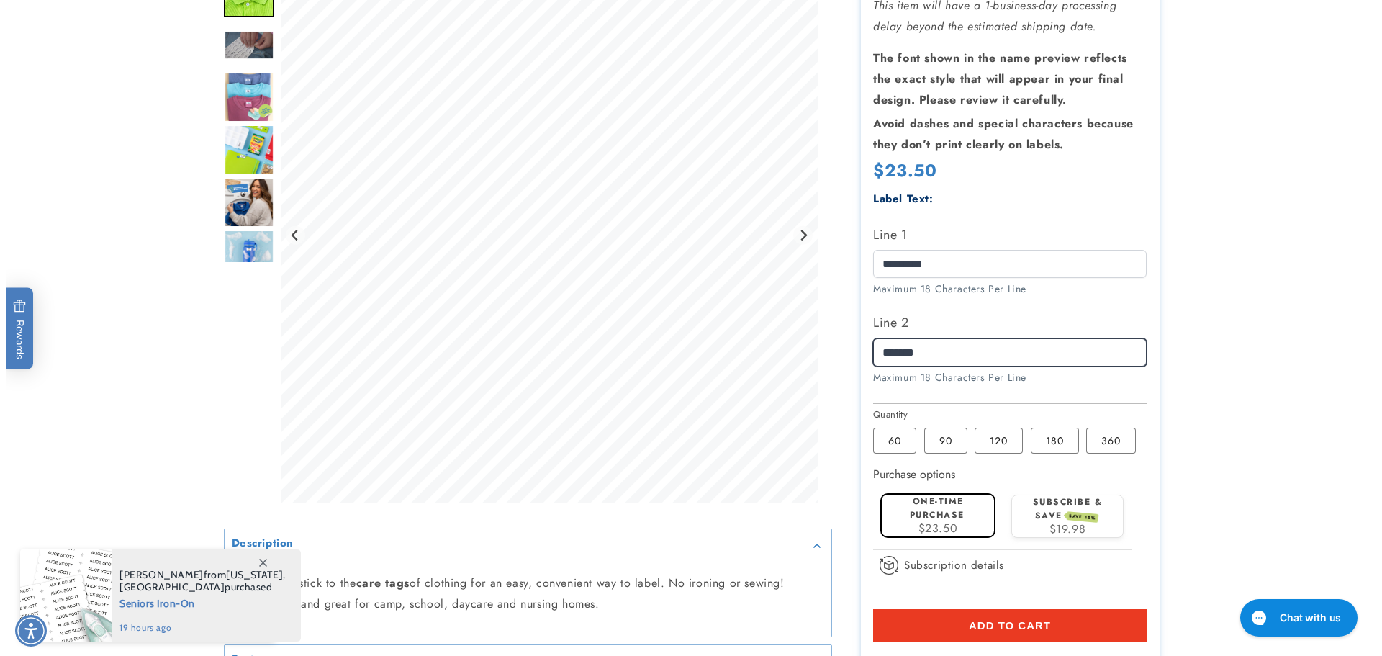
scroll to position [432, 0]
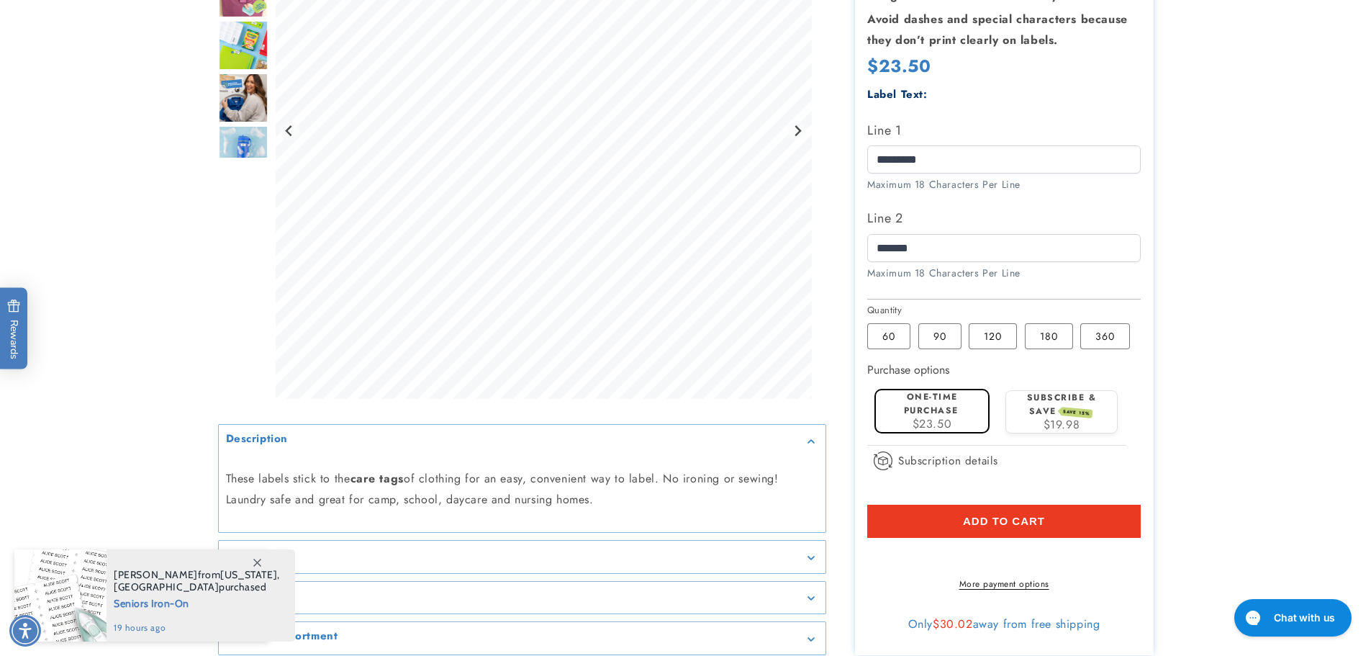
click at [1011, 524] on span "Add to cart" at bounding box center [1004, 521] width 82 height 13
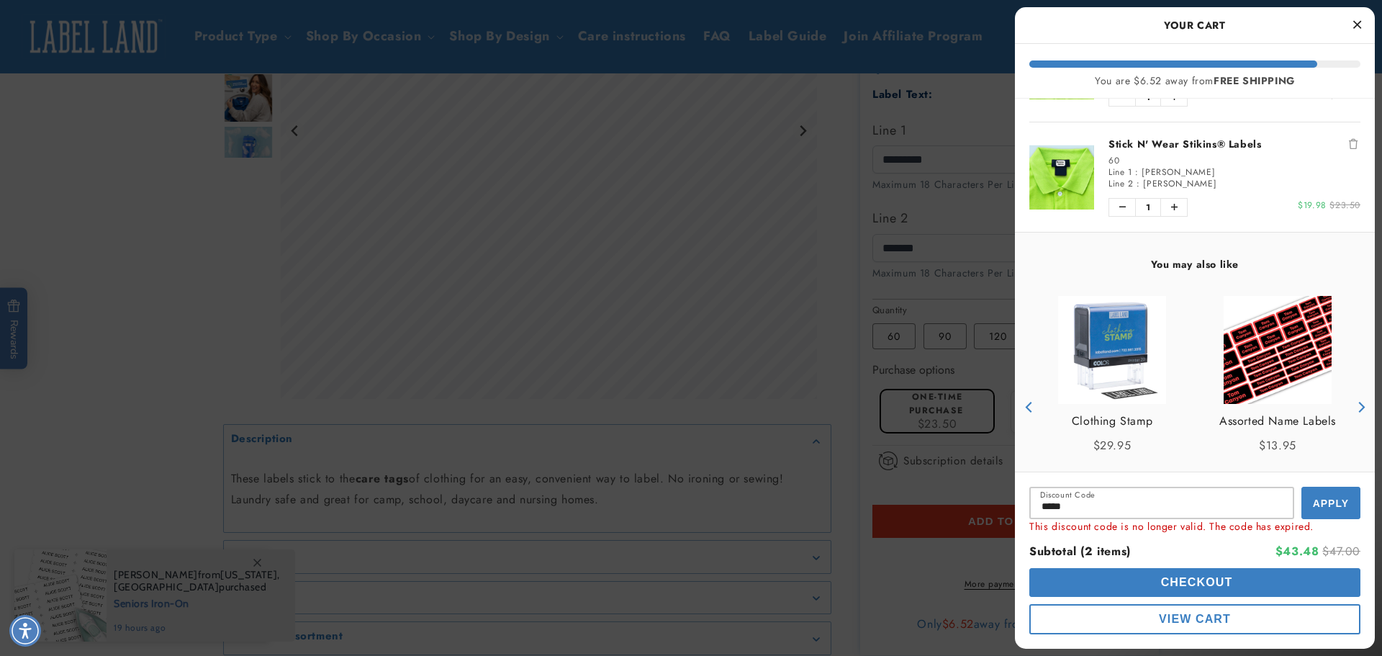
scroll to position [162, 0]
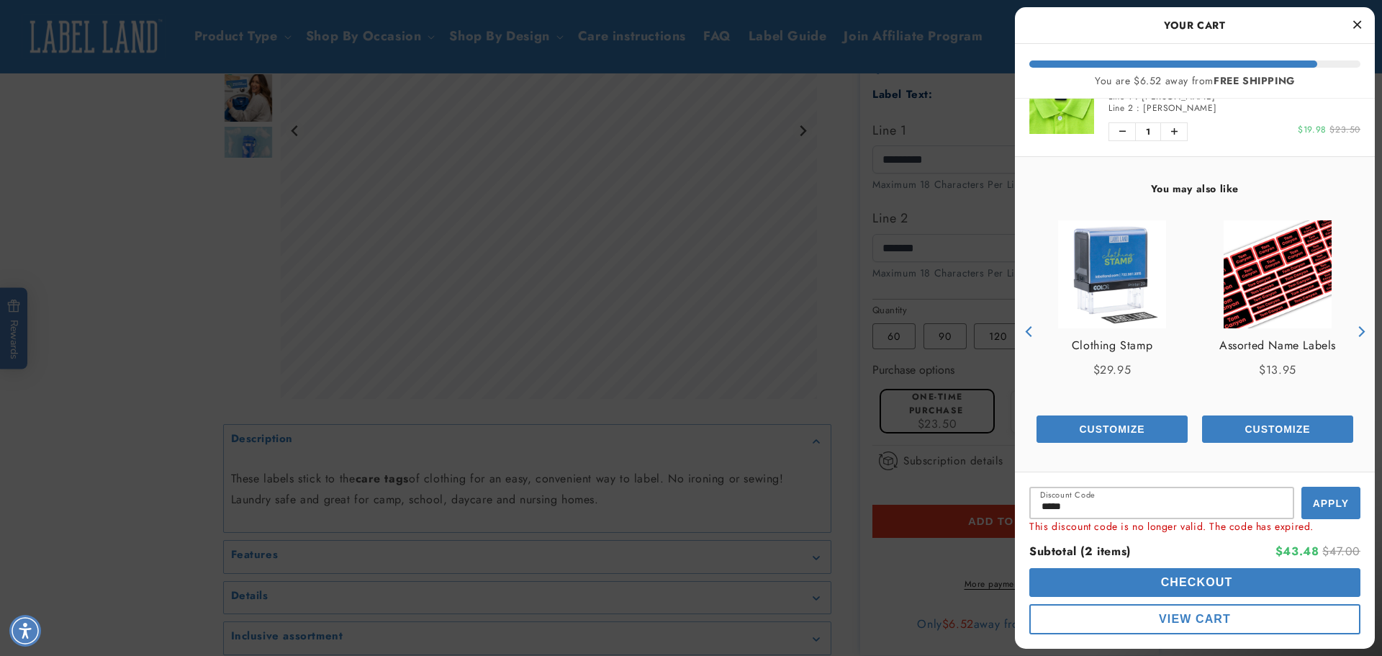
click at [1189, 618] on span "View Cart" at bounding box center [1195, 619] width 72 height 12
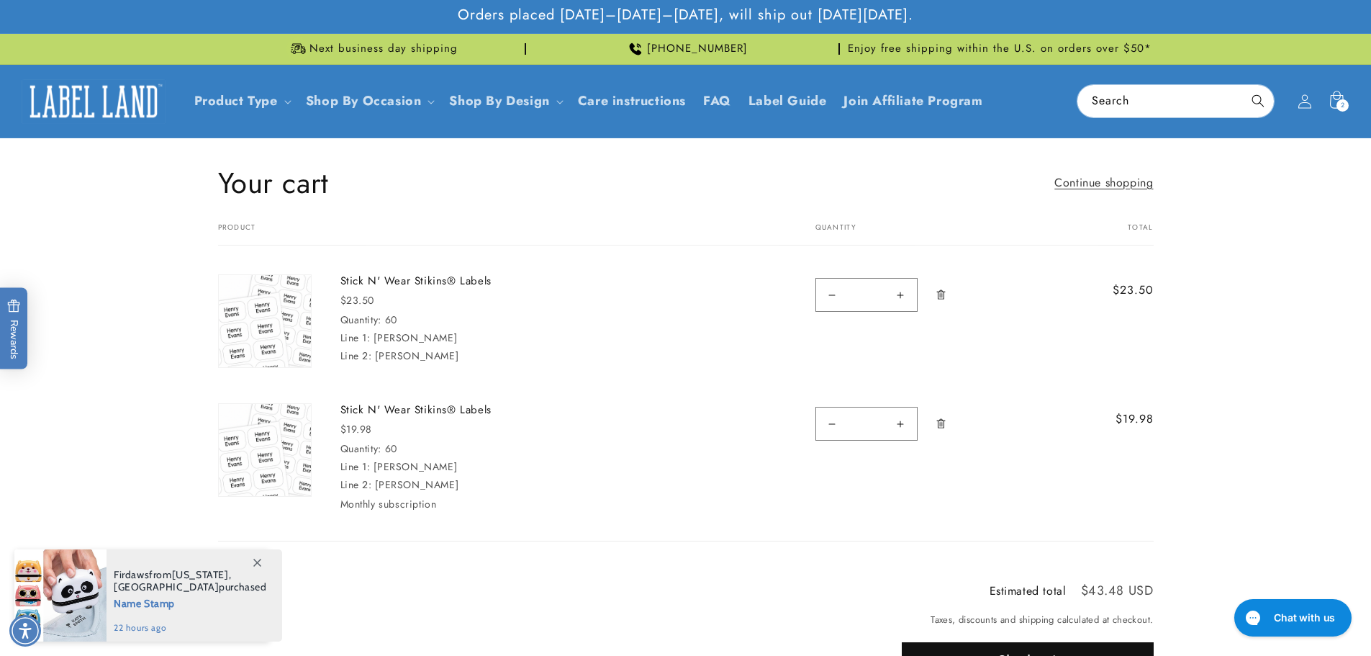
click at [944, 425] on icon "Remove Stick N&#39; Wear Stikins® Labels - 60" at bounding box center [941, 422] width 9 height 9
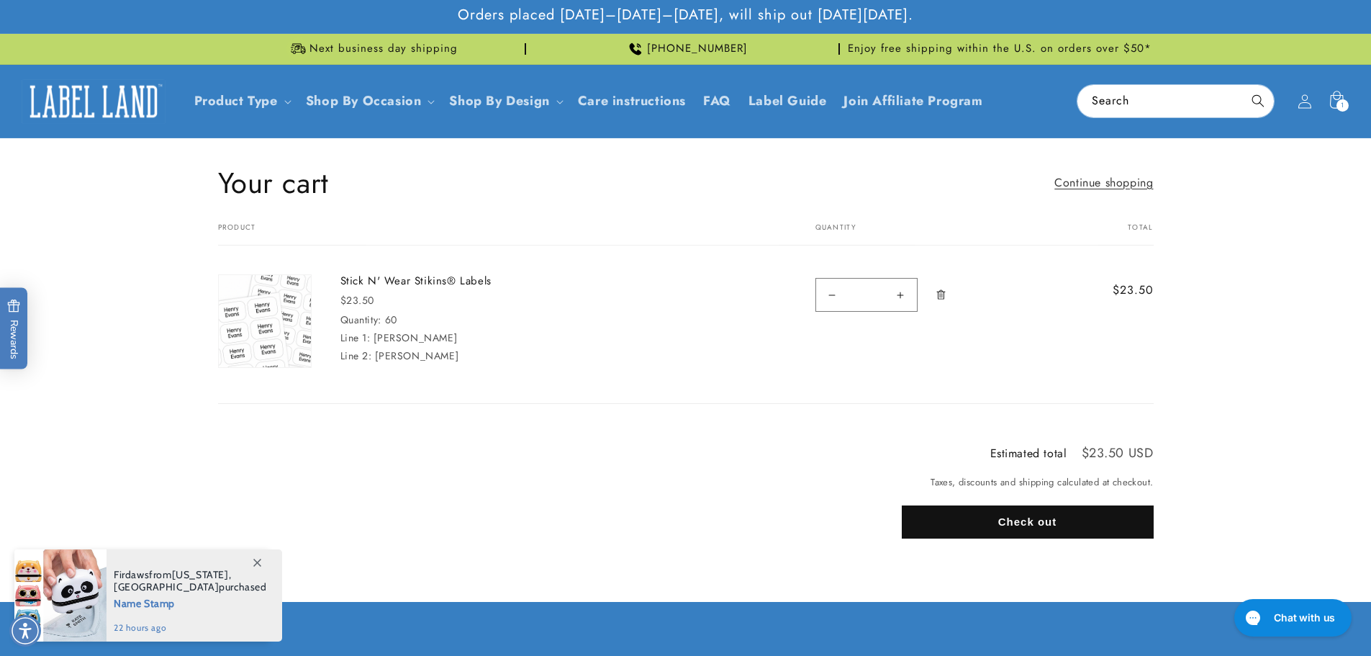
click at [1050, 519] on button "Check out" at bounding box center [1028, 521] width 252 height 33
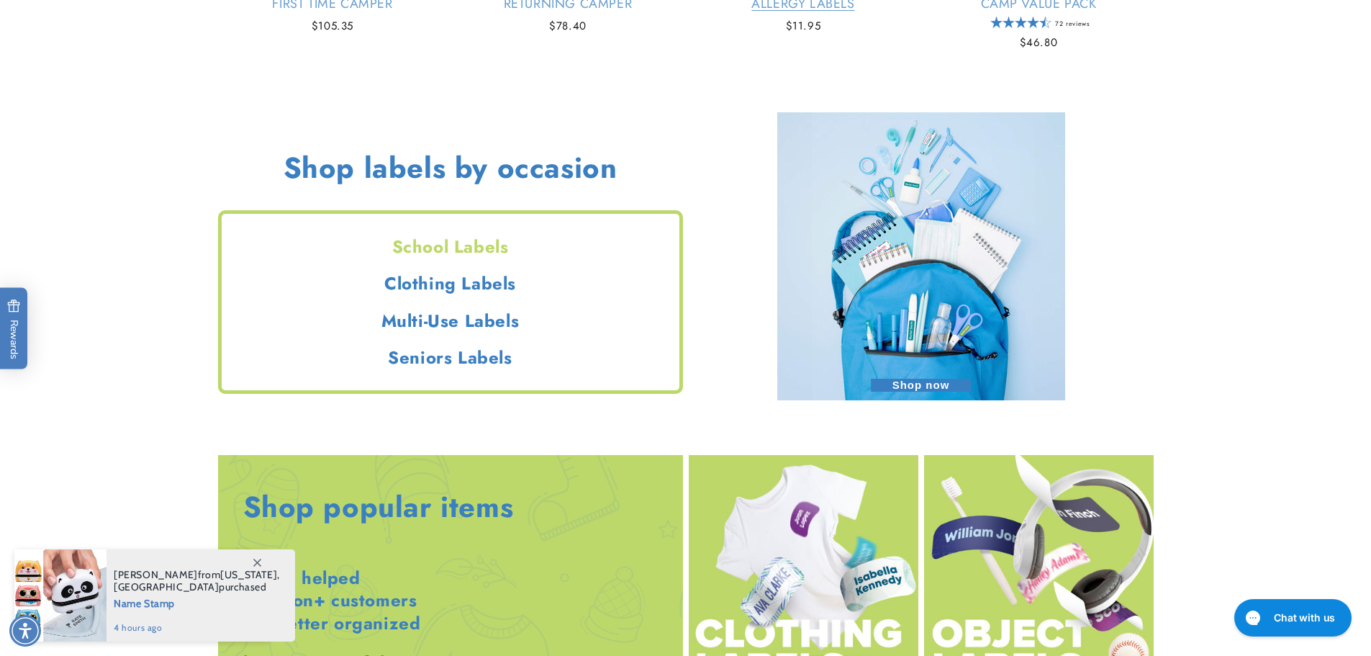
scroll to position [1728, 0]
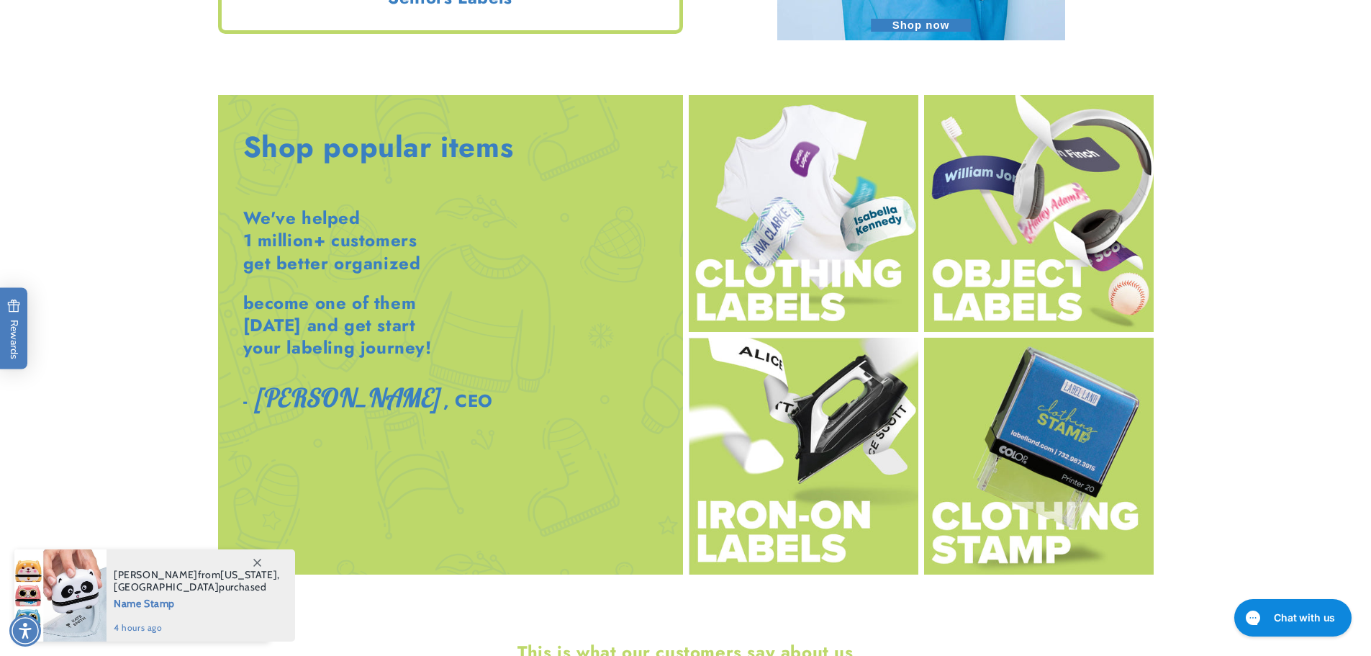
click at [811, 158] on img at bounding box center [804, 213] width 230 height 237
